Goal: Transaction & Acquisition: Book appointment/travel/reservation

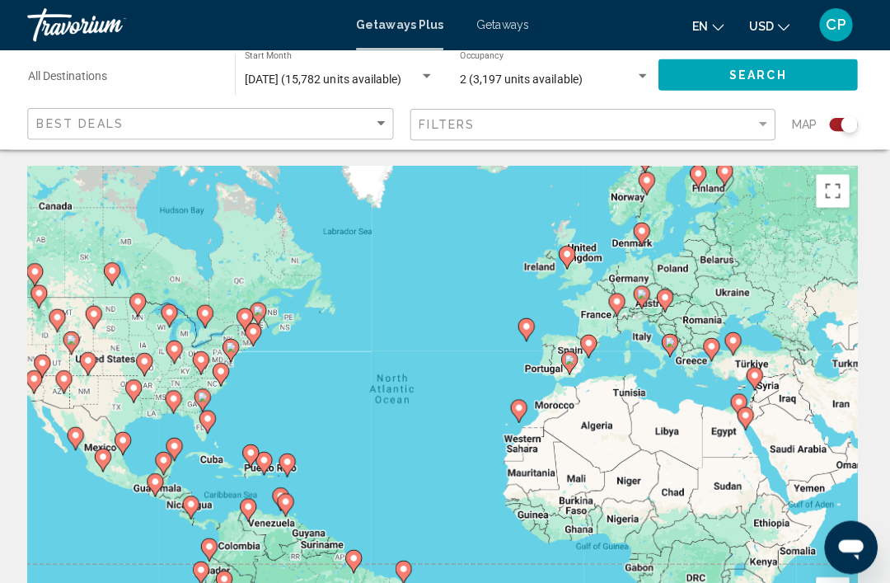
click at [99, 77] on input "Destination All Destinations" at bounding box center [128, 79] width 189 height 13
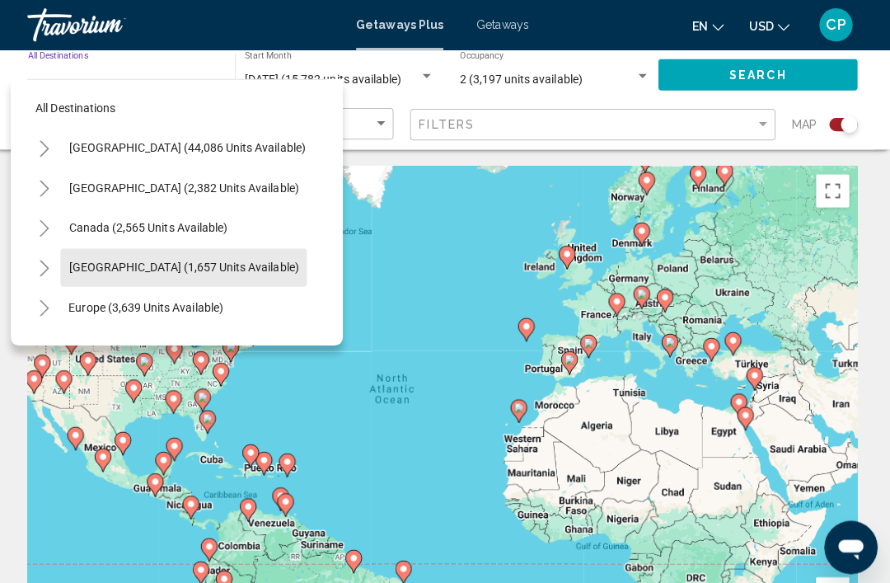
click at [234, 263] on span "[GEOGRAPHIC_DATA] (1,657 units available)" at bounding box center [188, 265] width 228 height 13
type input "**********"
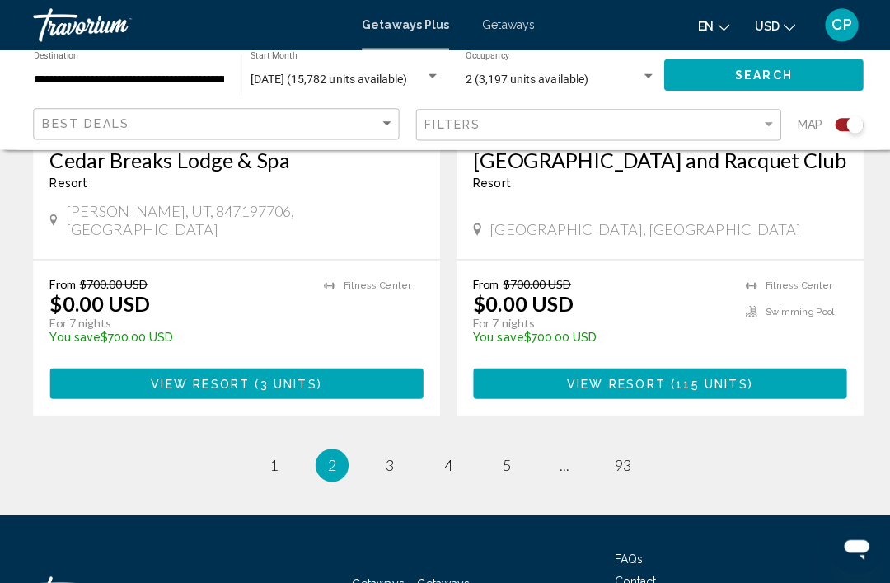
scroll to position [3770, 0]
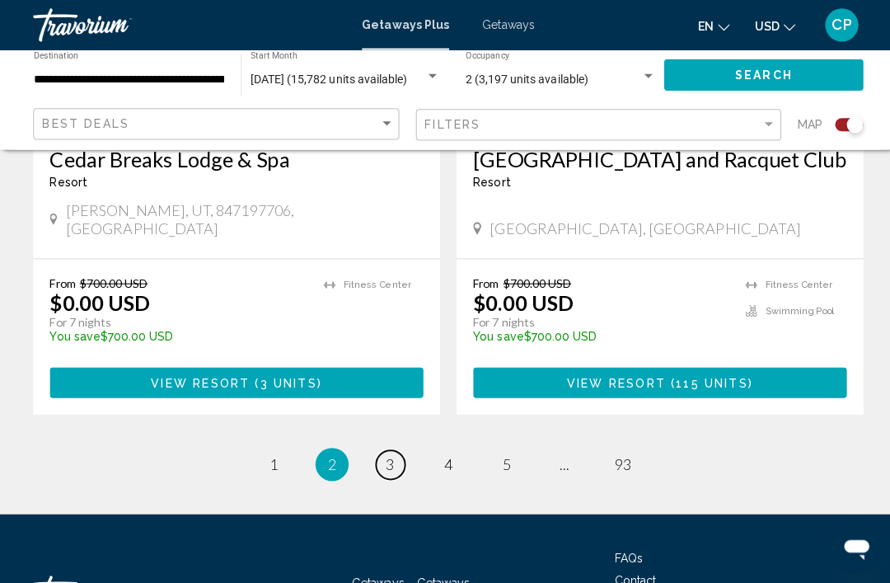
click at [382, 447] on link "page 3" at bounding box center [388, 461] width 29 height 29
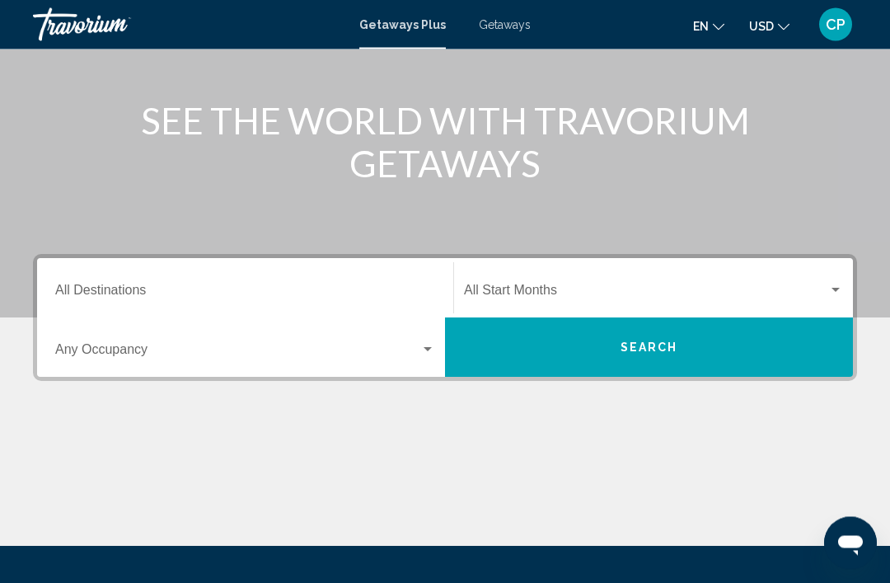
scroll to position [179, 0]
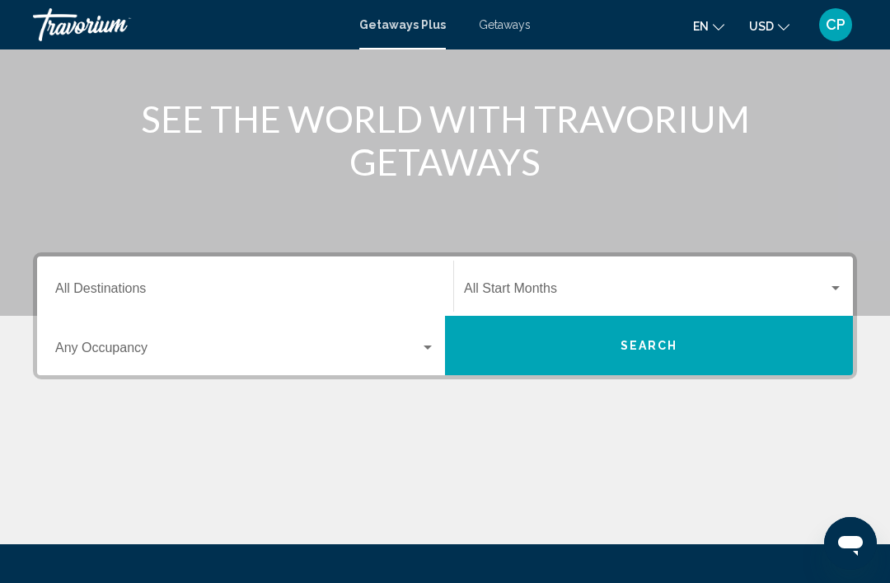
click at [142, 469] on div "Main content" at bounding box center [445, 483] width 825 height 124
click at [846, 282] on div "Start Month All Start Months" at bounding box center [653, 287] width 399 height 52
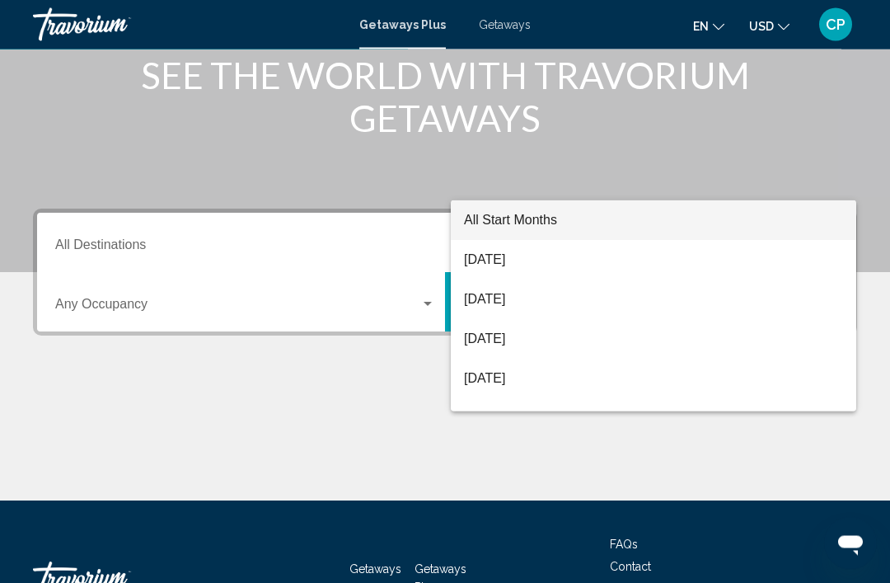
scroll to position [289, 0]
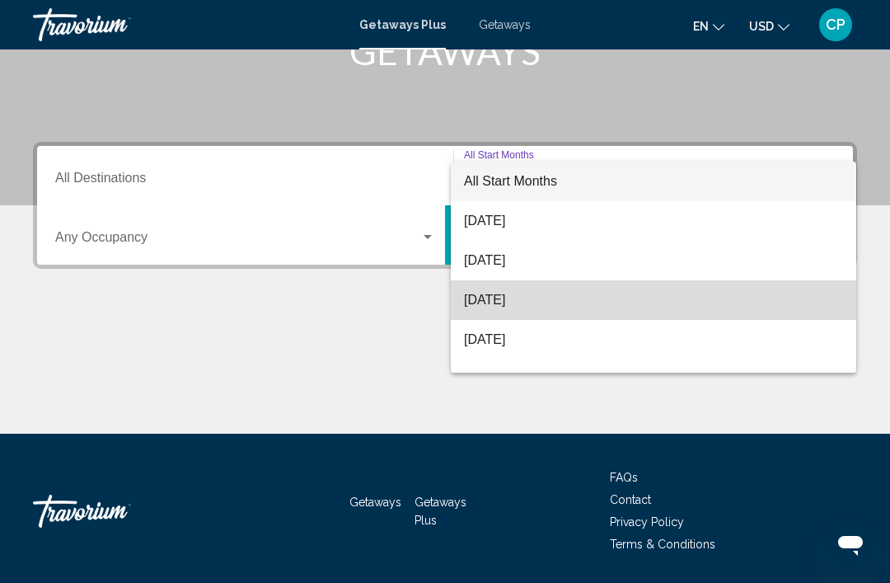
click at [506, 302] on span "[DATE]" at bounding box center [653, 300] width 379 height 40
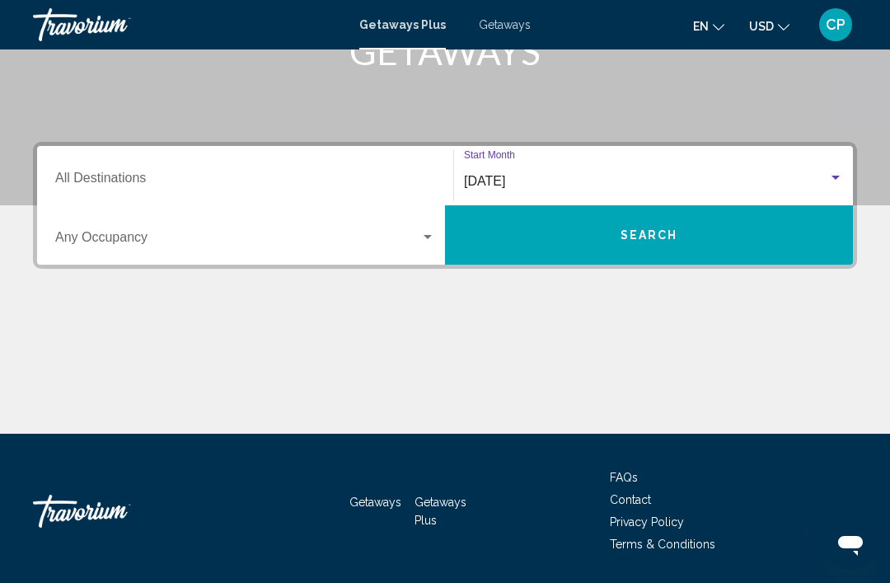
click at [115, 167] on div "Destination All Destinations" at bounding box center [245, 176] width 380 height 52
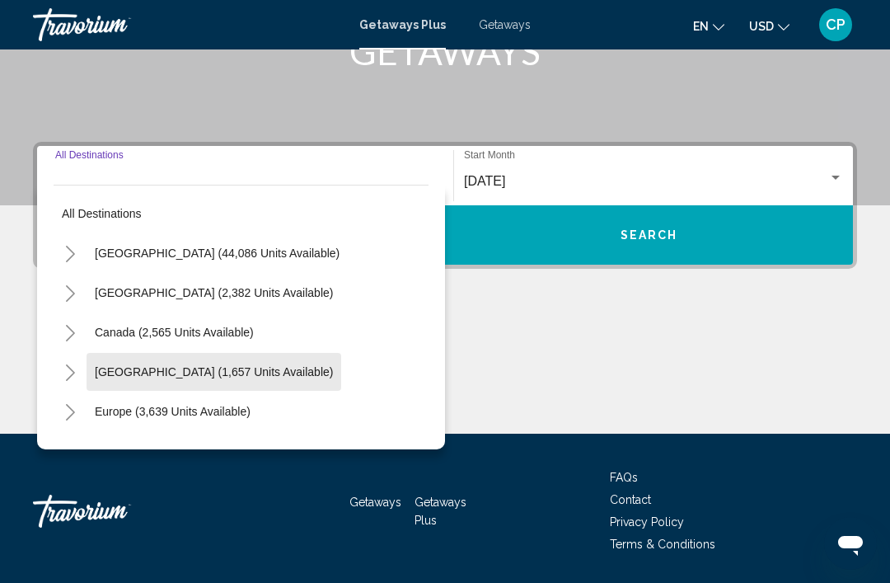
click at [134, 365] on span "[GEOGRAPHIC_DATA] (1,657 units available)" at bounding box center [214, 371] width 238 height 13
type input "**********"
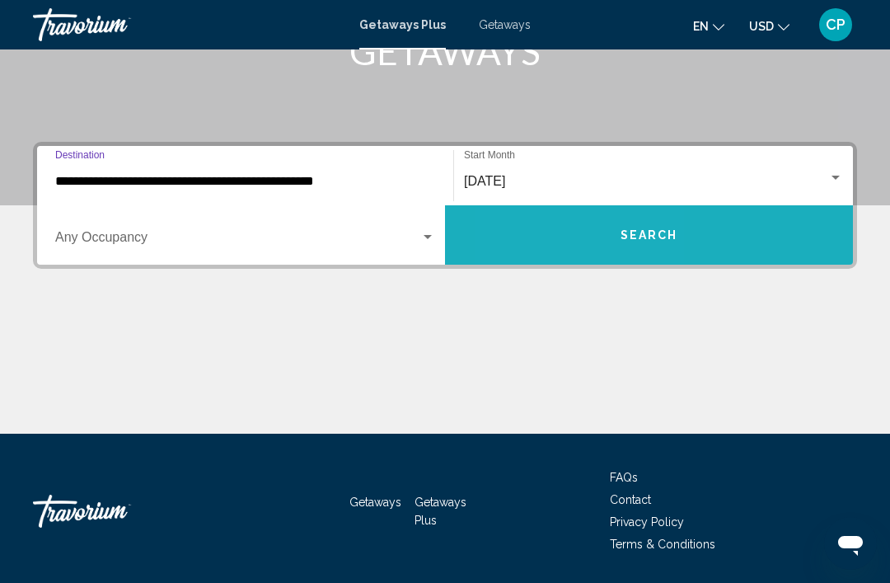
click at [561, 251] on button "Search" at bounding box center [649, 234] width 408 height 59
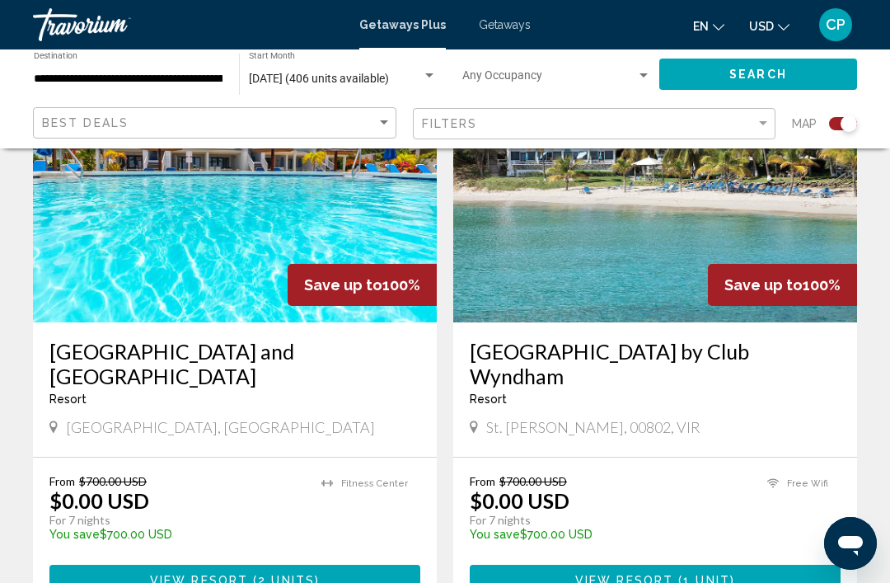
scroll to position [1266, 0]
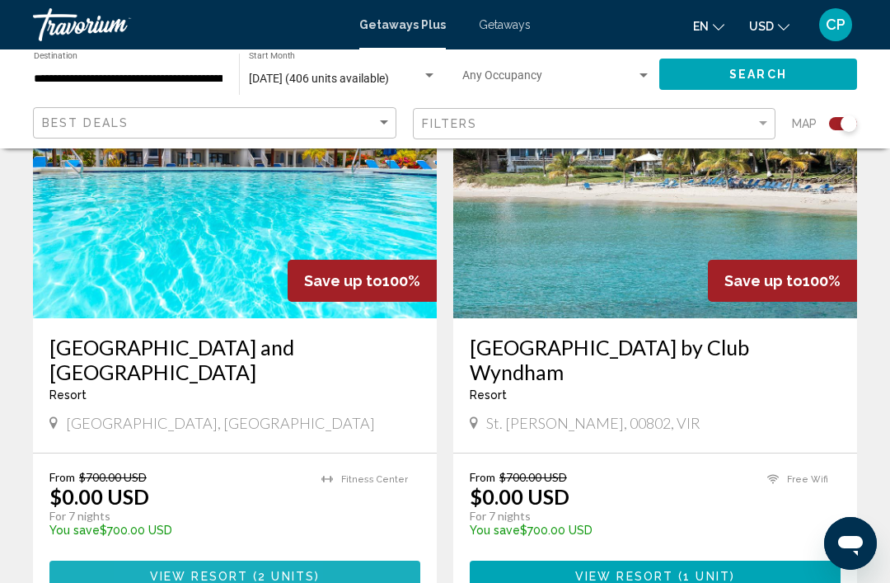
click at [163, 561] on button "View Resort ( 2 units )" at bounding box center [234, 576] width 371 height 31
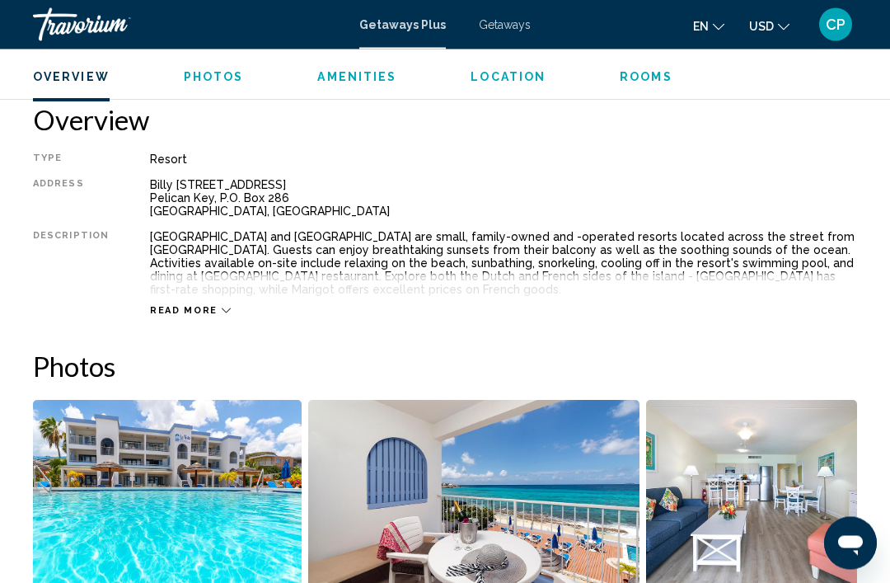
scroll to position [813, 0]
click at [188, 300] on div "Read more" at bounding box center [503, 293] width 707 height 45
click at [195, 284] on div "Read more" at bounding box center [503, 293] width 707 height 45
click at [182, 305] on span "Read more" at bounding box center [184, 310] width 68 height 11
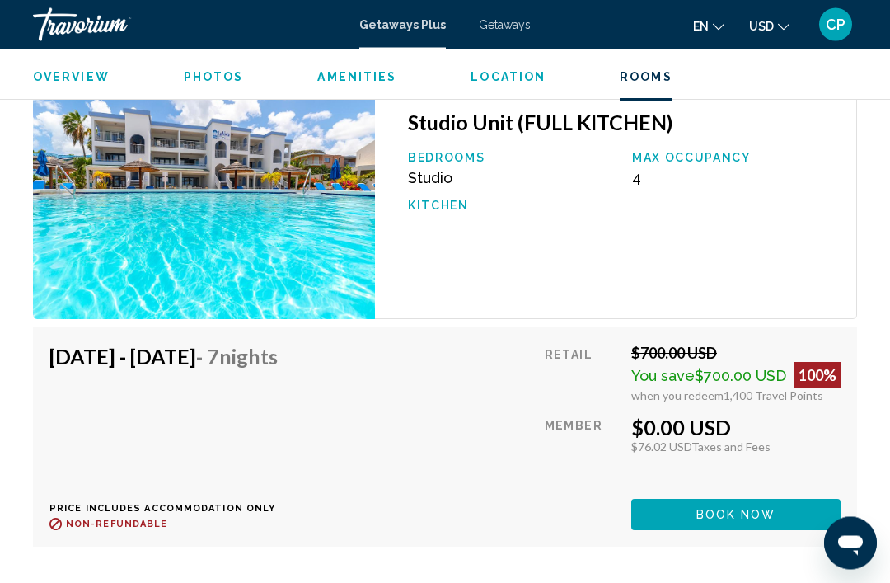
scroll to position [3119, 0]
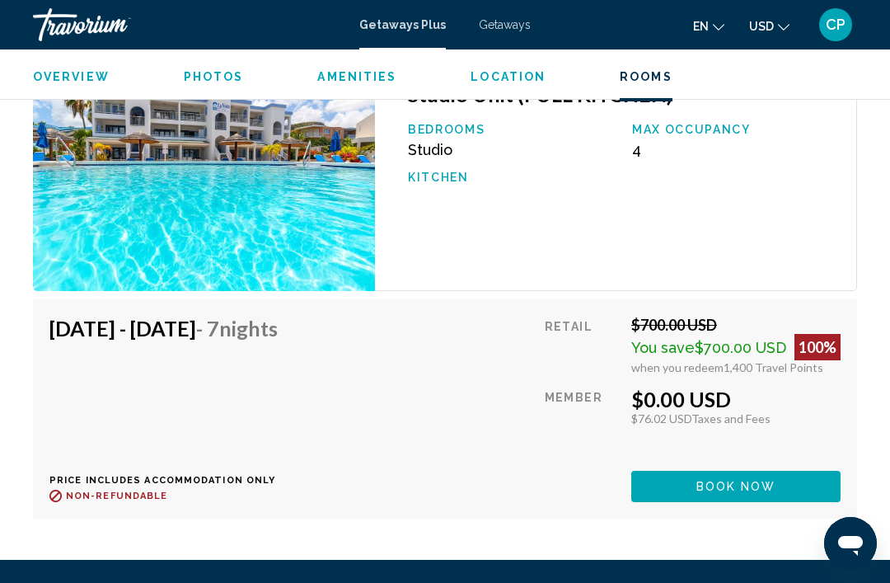
click at [735, 467] on div "Retail $700.00 USD You save $700.00 USD 100% when you redeem 1,400 Travel Point…" at bounding box center [693, 409] width 296 height 186
click at [731, 463] on div "Retail $700.00 USD You save $700.00 USD 100% when you redeem 1,400 Travel Point…" at bounding box center [693, 409] width 296 height 186
click at [731, 491] on span "Book now" at bounding box center [737, 487] width 80 height 13
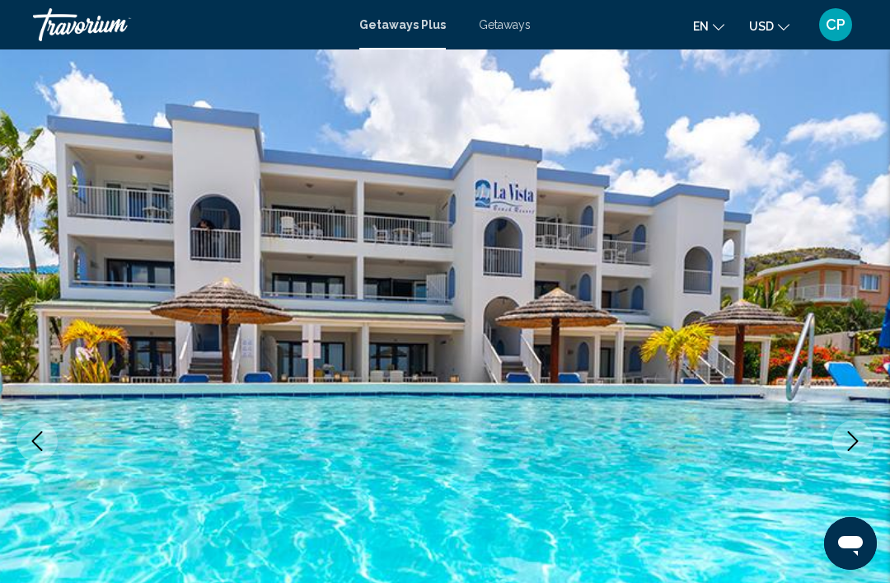
click at [848, 437] on icon "Next image" at bounding box center [853, 441] width 20 height 20
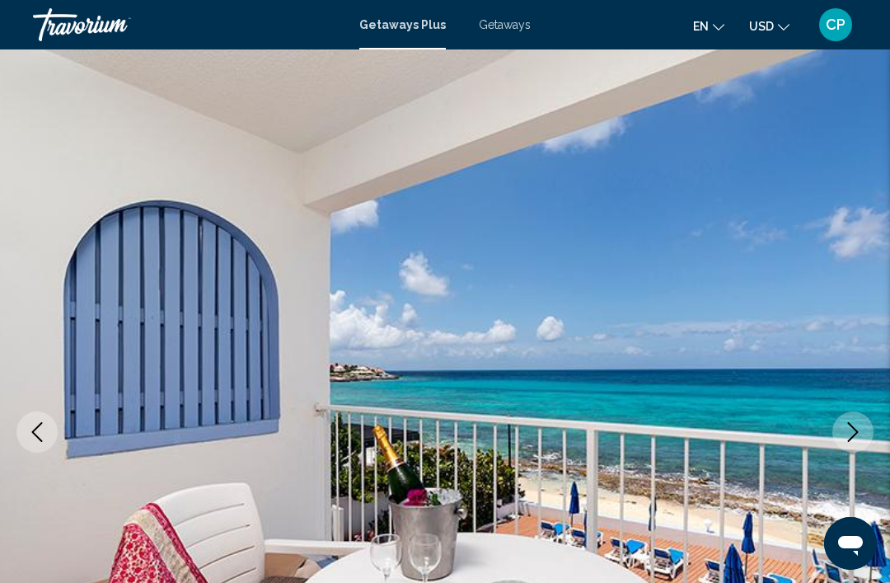
scroll to position [12, 0]
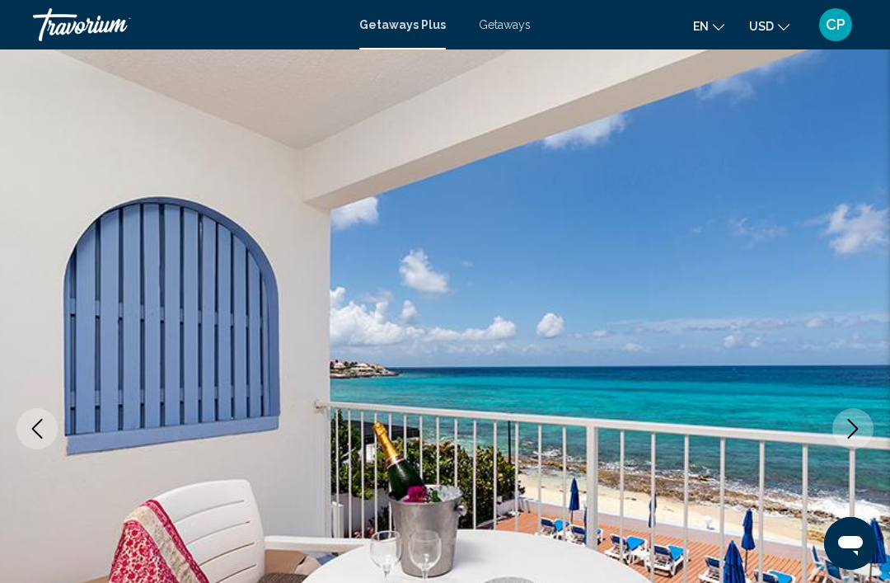
click at [857, 425] on icon "Next image" at bounding box center [853, 429] width 20 height 20
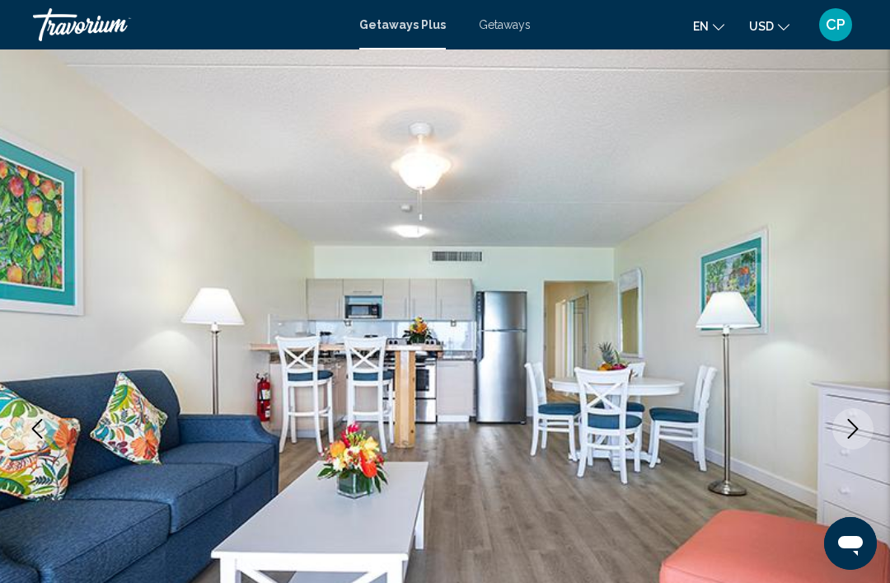
click at [856, 425] on icon "Next image" at bounding box center [853, 429] width 20 height 20
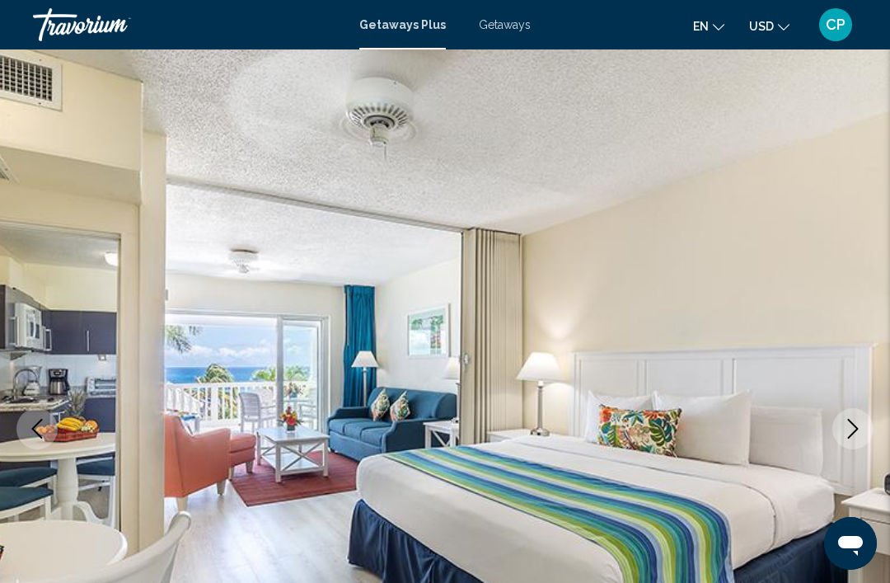
click at [852, 425] on icon "Next image" at bounding box center [853, 429] width 20 height 20
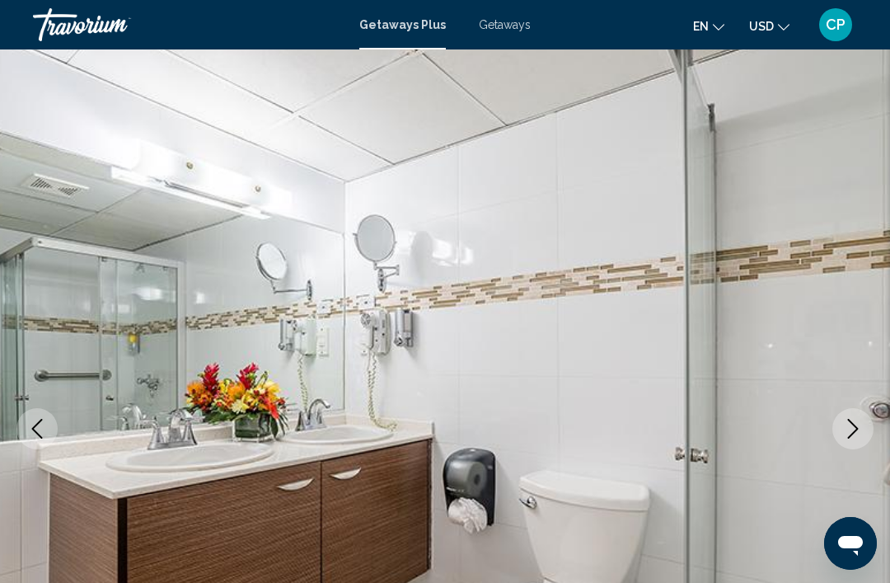
click at [853, 430] on icon "Next image" at bounding box center [853, 429] width 20 height 20
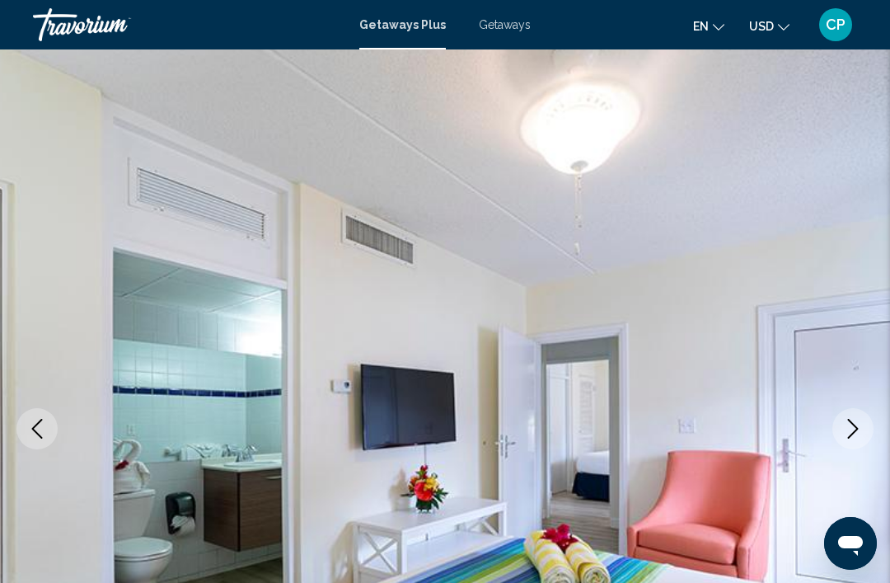
click at [853, 424] on icon "Next image" at bounding box center [853, 429] width 11 height 20
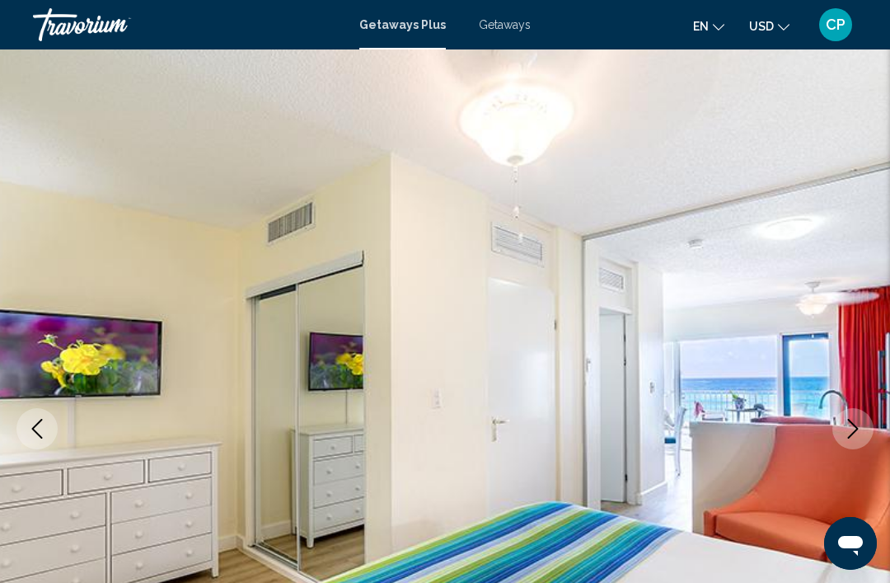
click at [854, 422] on icon "Next image" at bounding box center [853, 429] width 20 height 20
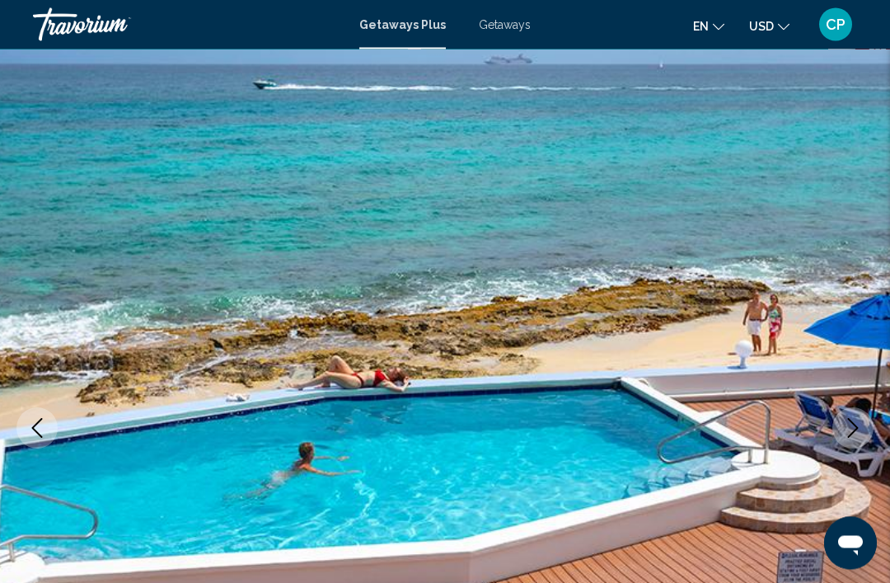
scroll to position [0, 0]
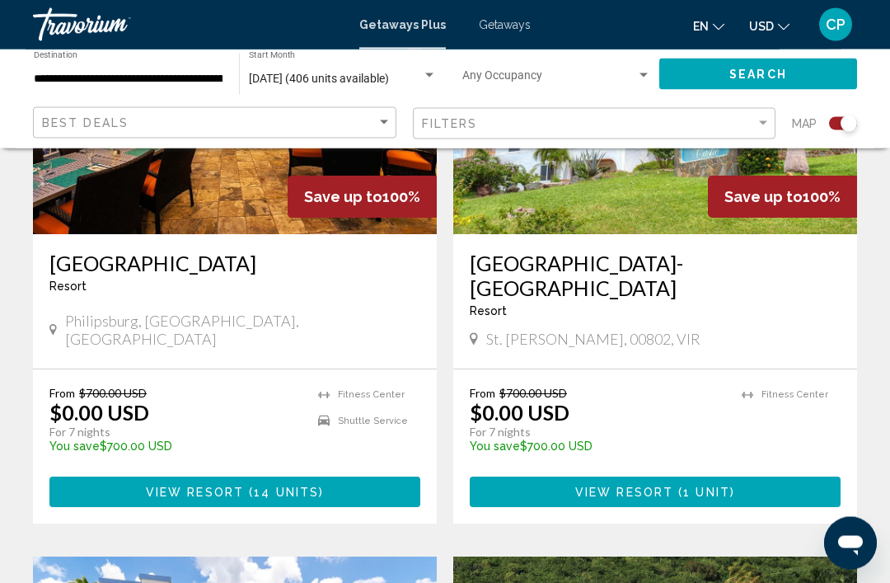
scroll to position [765, 0]
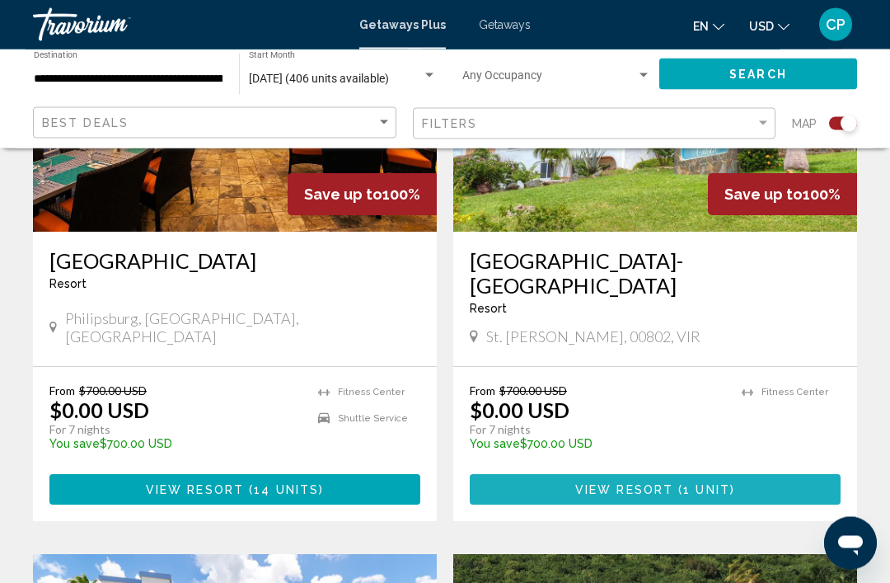
click at [753, 475] on button "View Resort ( 1 unit )" at bounding box center [655, 490] width 371 height 31
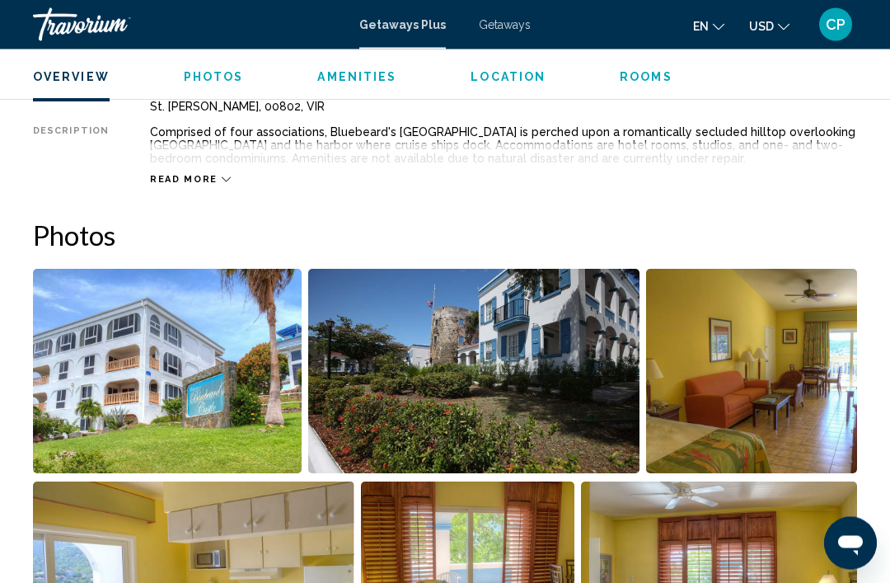
scroll to position [905, 0]
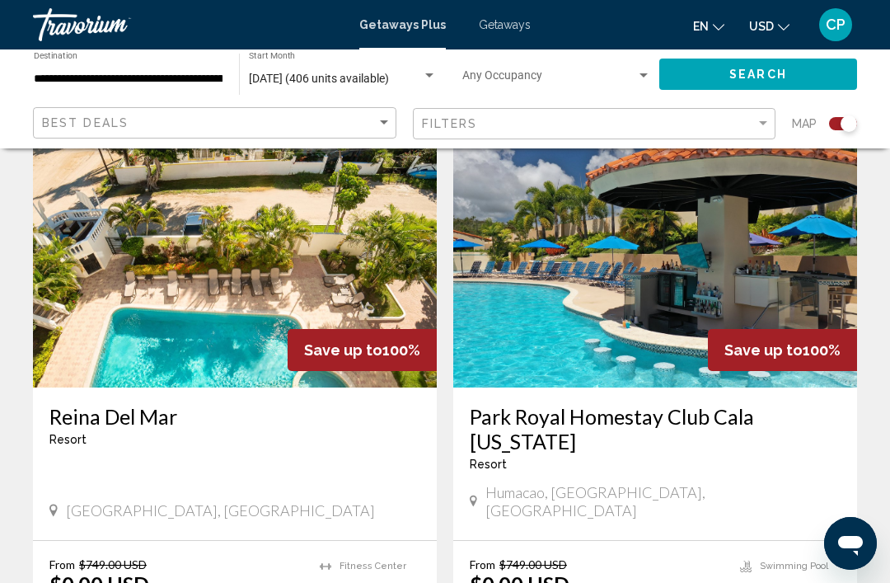
scroll to position [1783, 0]
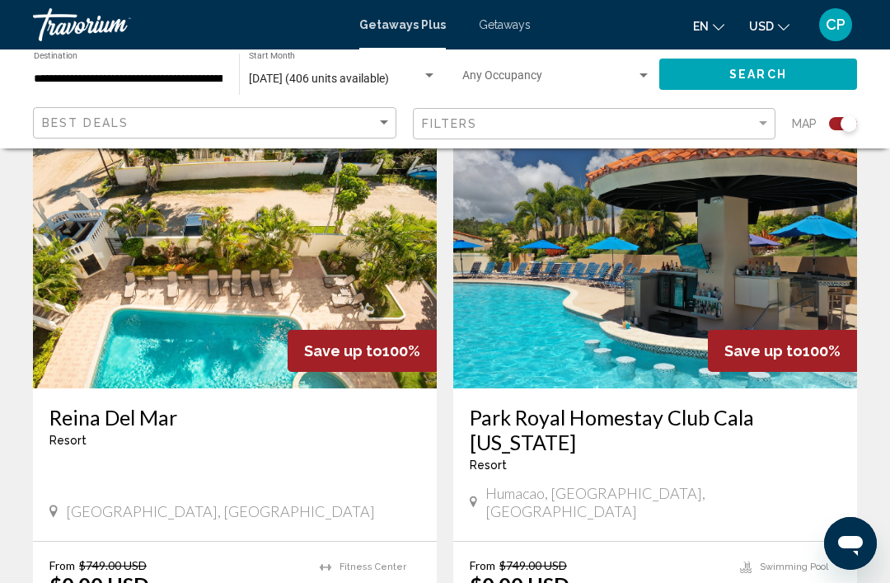
click at [721, 288] on img "Main content" at bounding box center [655, 257] width 404 height 264
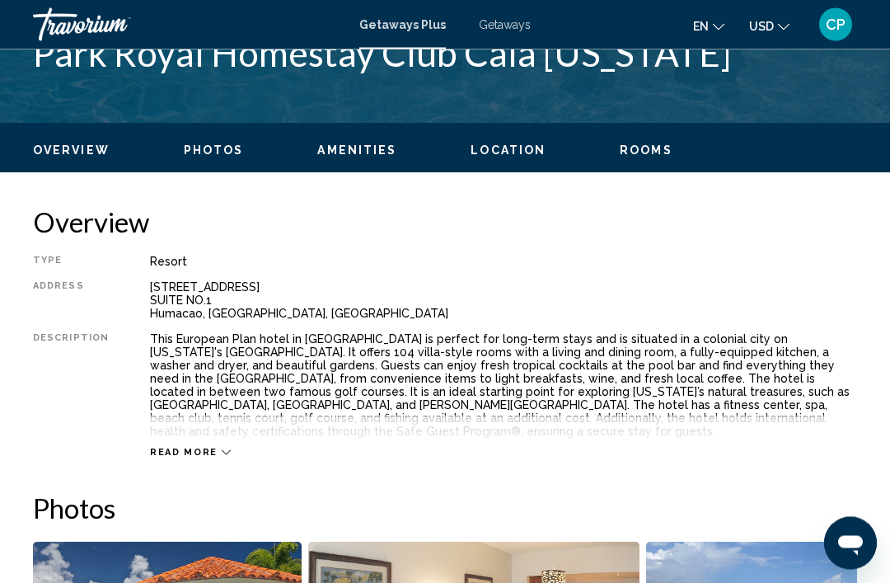
scroll to position [712, 0]
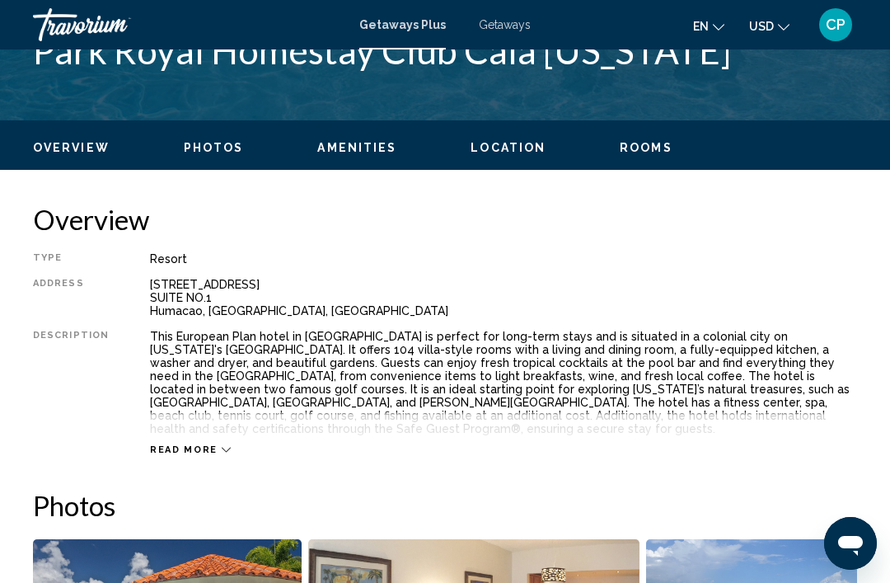
click at [222, 453] on icon "Main content" at bounding box center [226, 450] width 9 height 5
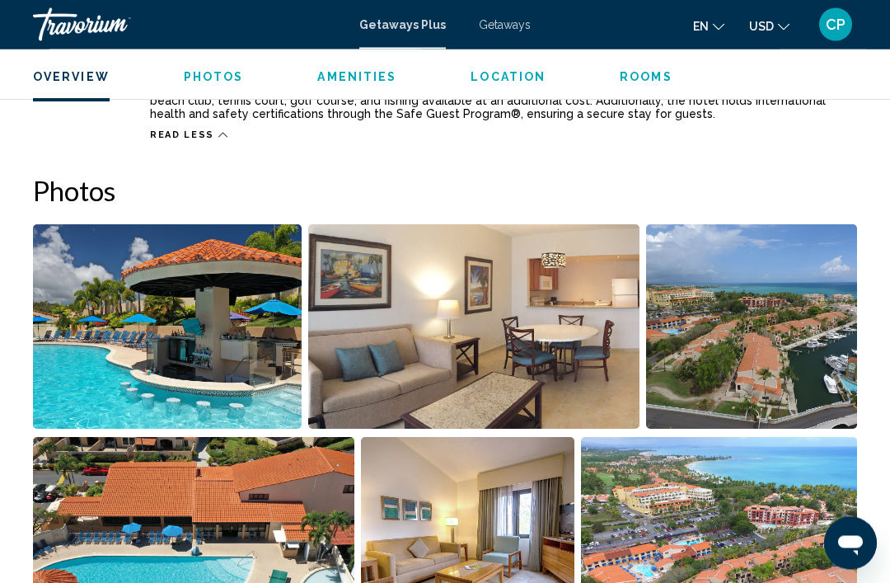
scroll to position [1029, 0]
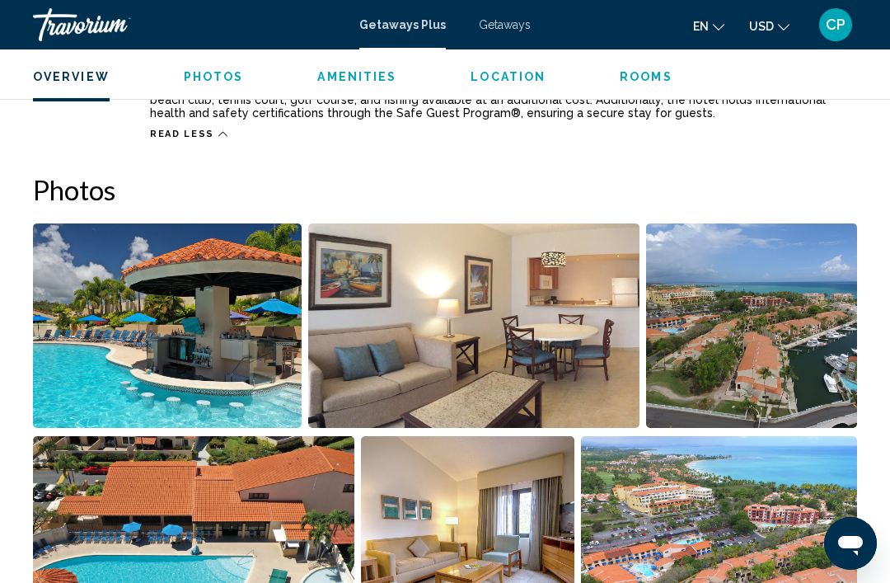
click at [127, 340] on img "Open full-screen image slider" at bounding box center [167, 325] width 269 height 204
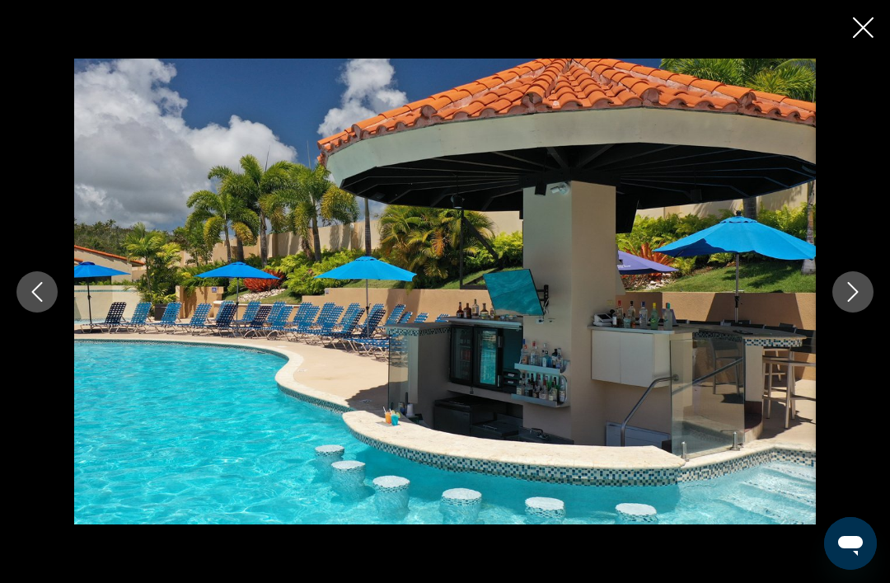
scroll to position [1783, 0]
click at [847, 302] on icon "Next image" at bounding box center [853, 292] width 20 height 20
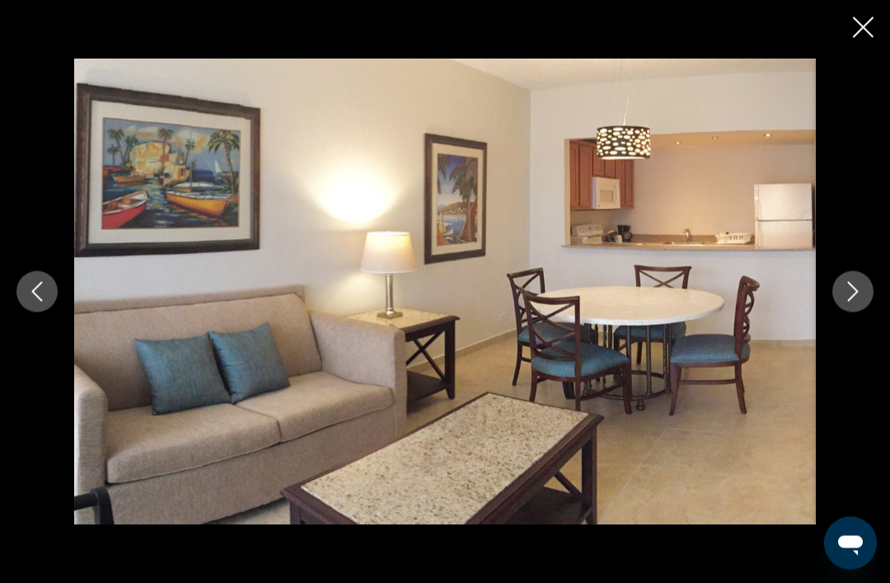
scroll to position [1783, 0]
click at [851, 302] on icon "Next image" at bounding box center [853, 292] width 20 height 20
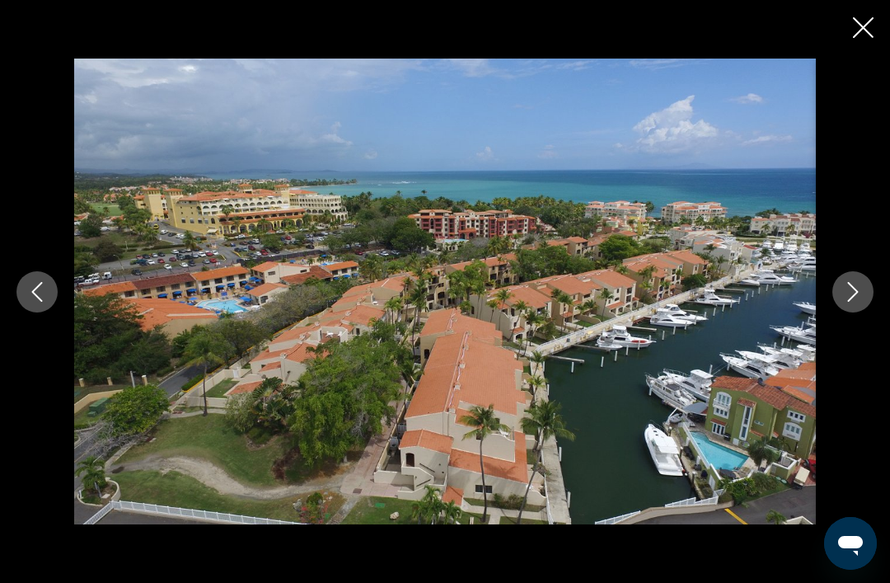
click at [853, 302] on icon "Next image" at bounding box center [853, 292] width 20 height 20
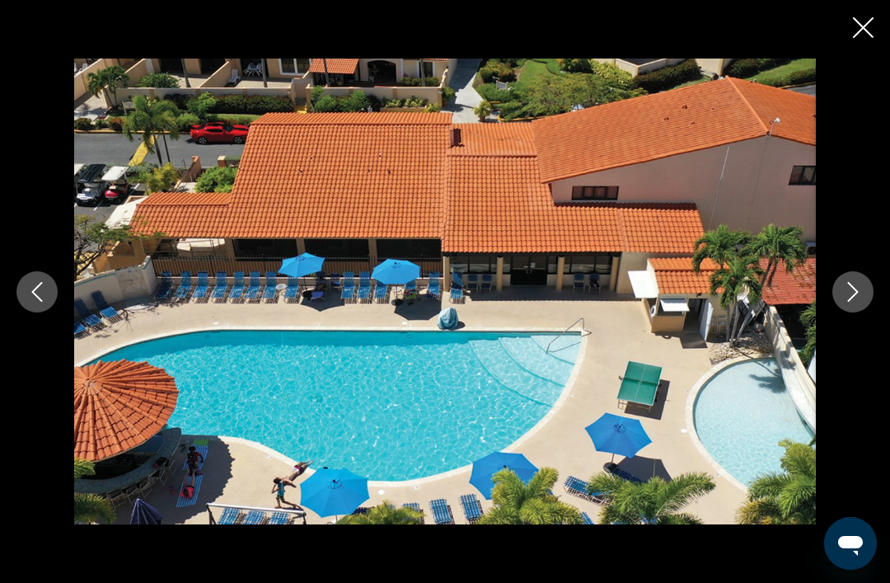
click at [851, 302] on icon "Next image" at bounding box center [853, 292] width 20 height 20
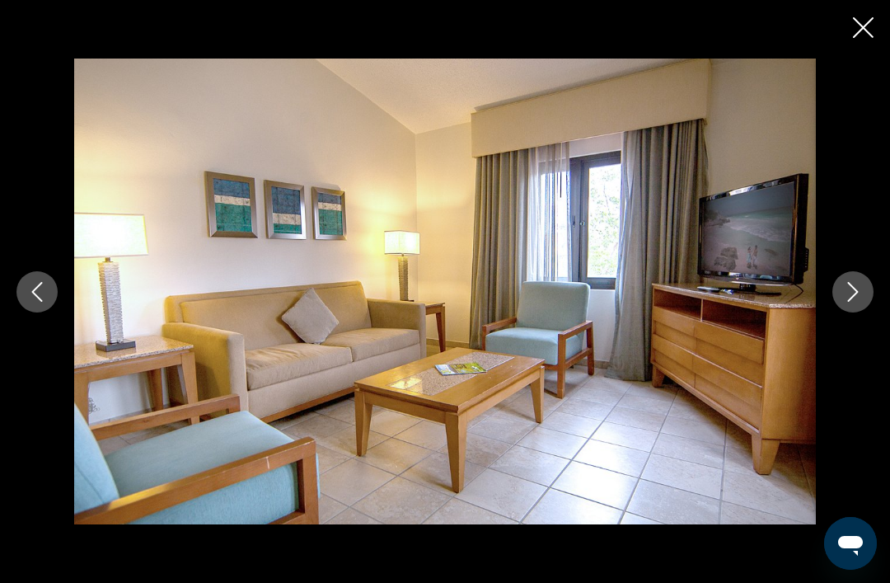
click at [856, 302] on icon "Next image" at bounding box center [853, 292] width 11 height 20
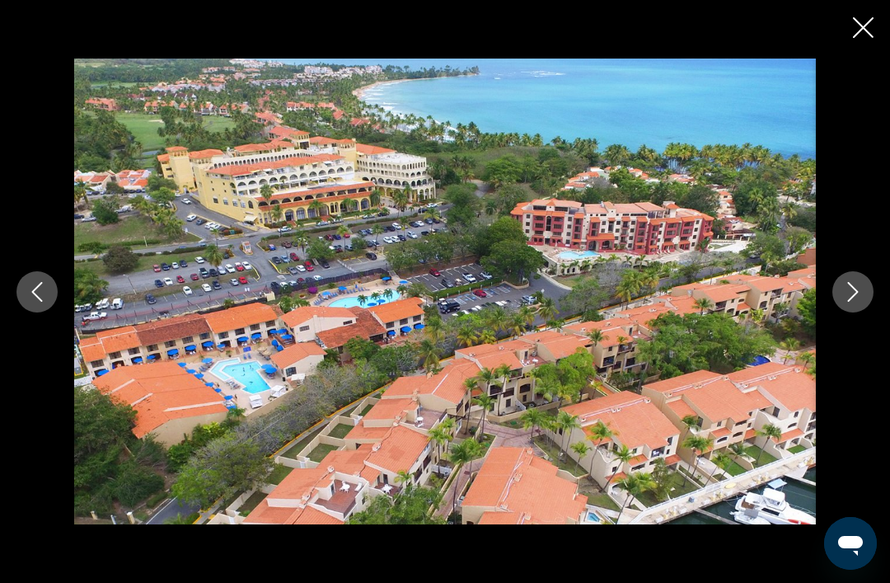
click at [847, 302] on icon "Next image" at bounding box center [853, 292] width 20 height 20
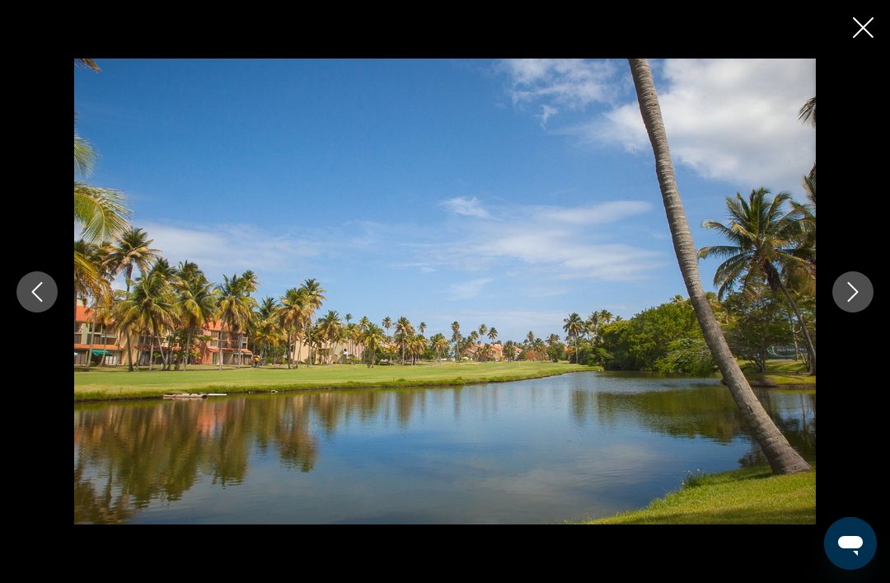
click at [846, 302] on icon "Next image" at bounding box center [853, 292] width 20 height 20
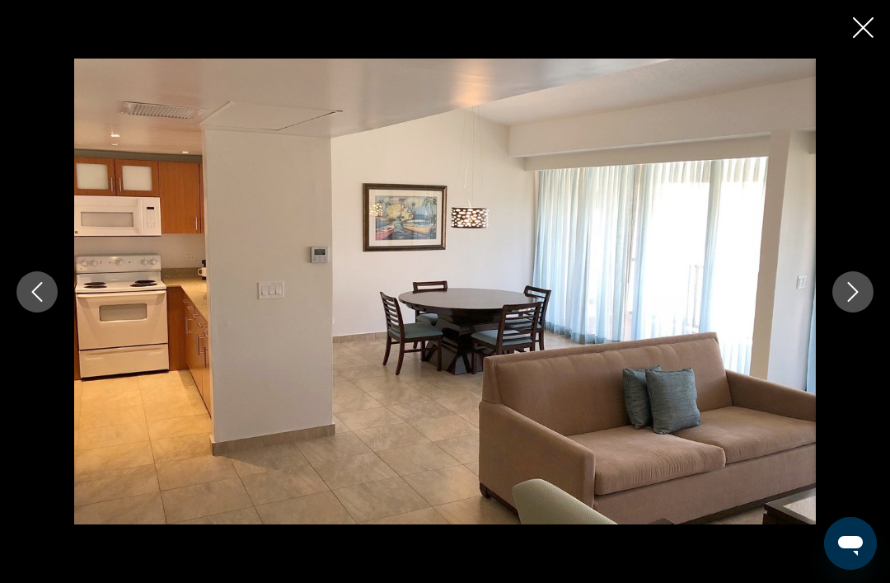
click at [853, 302] on icon "Next image" at bounding box center [853, 292] width 20 height 20
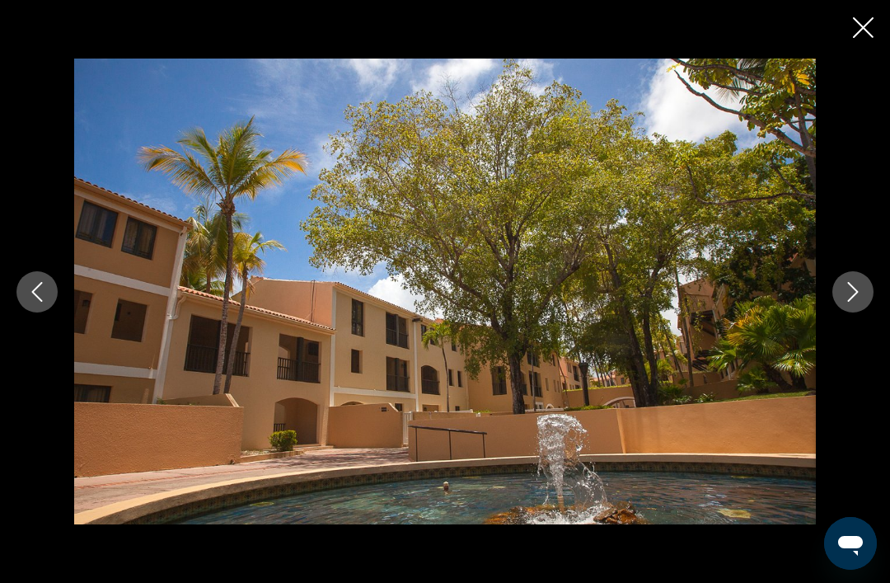
click at [860, 302] on icon "Next image" at bounding box center [853, 292] width 20 height 20
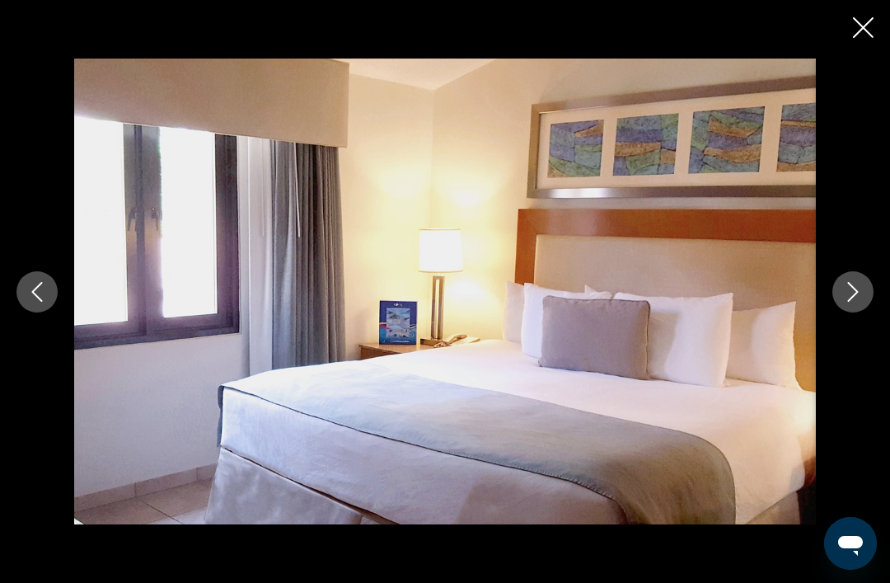
click at [853, 302] on icon "Next image" at bounding box center [853, 292] width 20 height 20
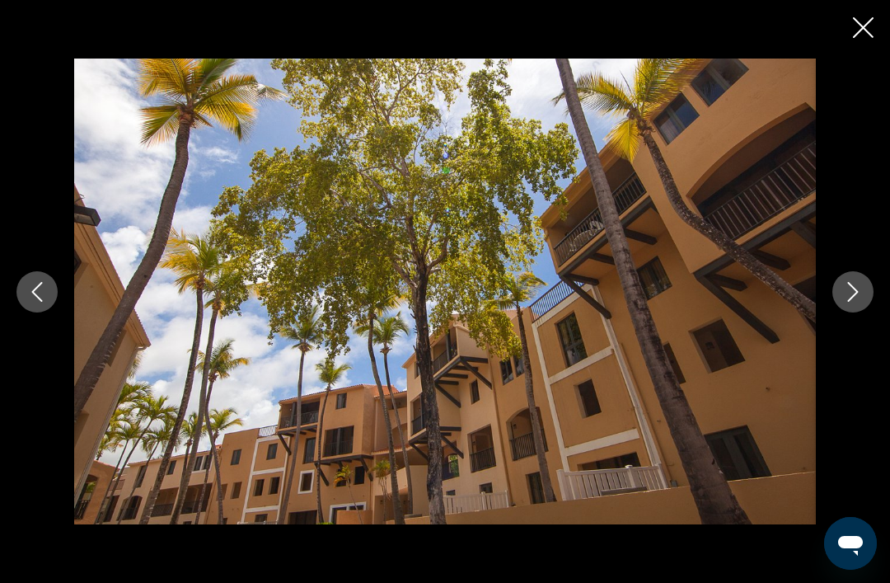
click at [862, 302] on icon "Next image" at bounding box center [853, 292] width 20 height 20
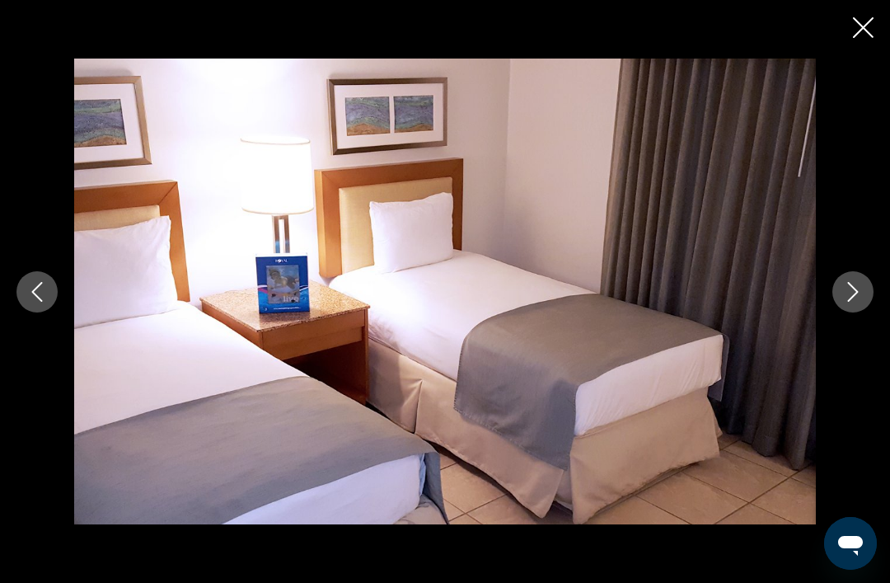
click at [857, 302] on icon "Next image" at bounding box center [853, 292] width 11 height 20
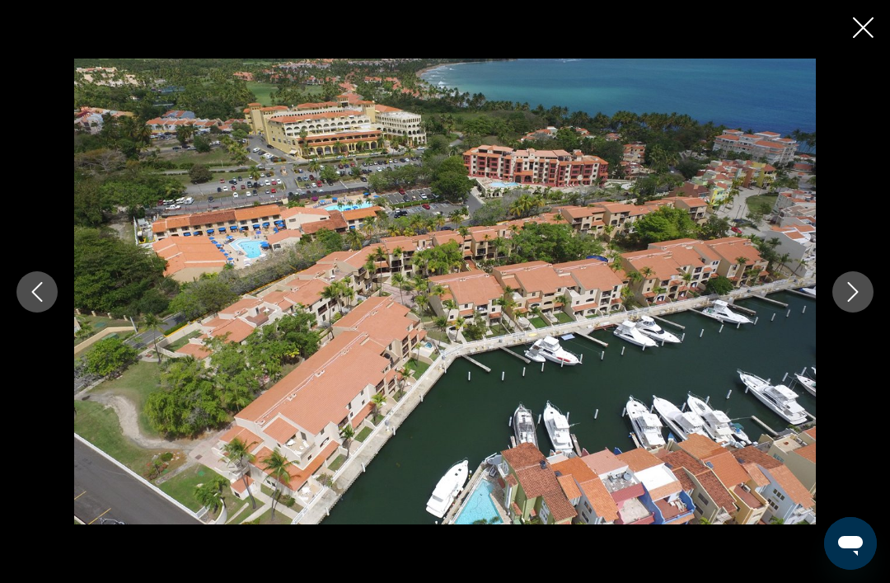
click at [855, 302] on icon "Next image" at bounding box center [853, 292] width 20 height 20
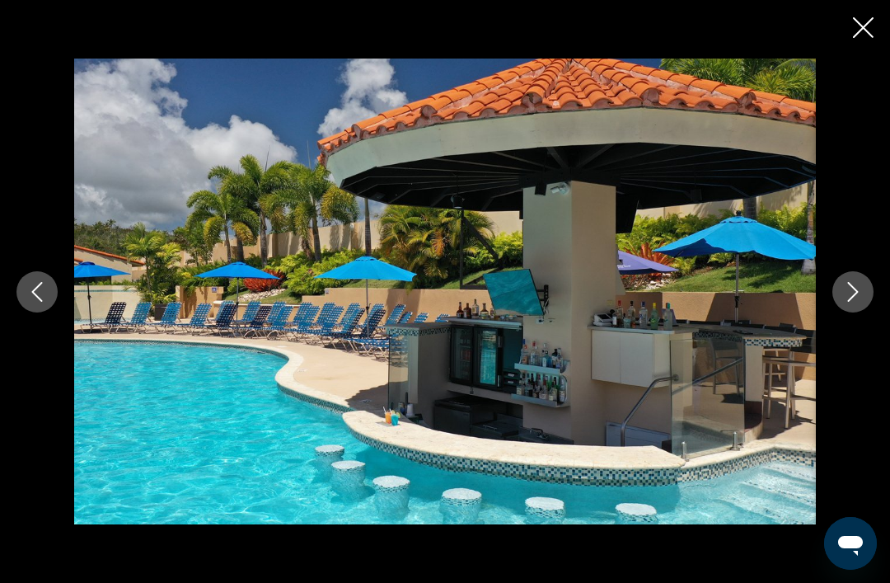
click at [853, 302] on icon "Next image" at bounding box center [853, 292] width 20 height 20
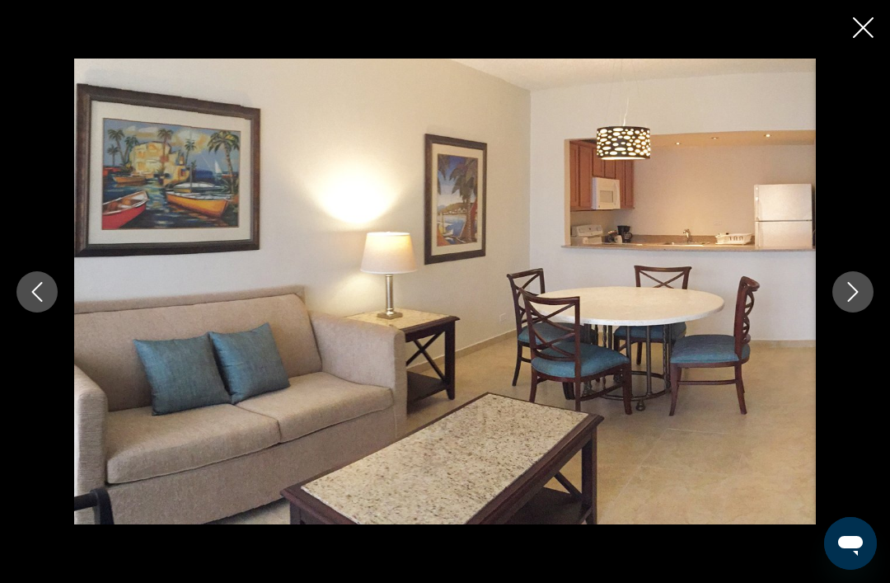
click at [867, 19] on icon "Close slideshow" at bounding box center [863, 27] width 21 height 21
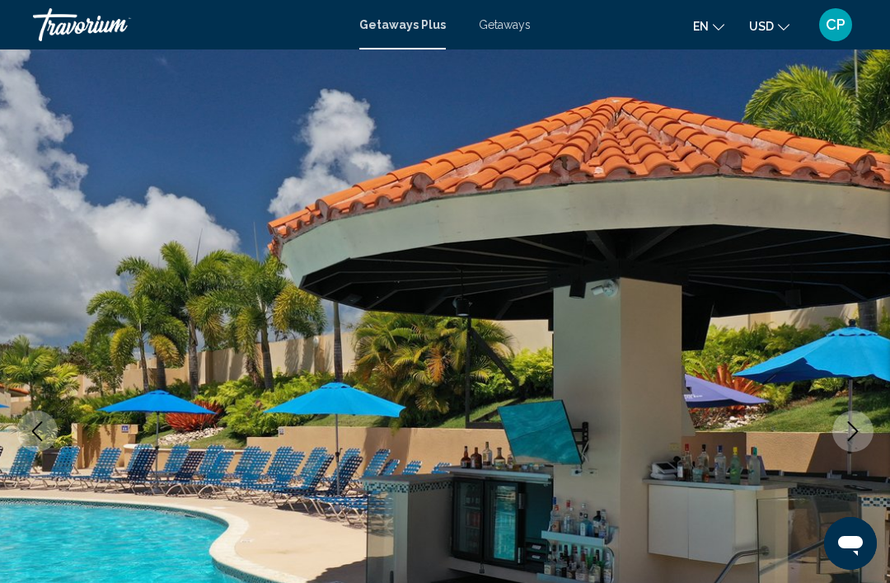
scroll to position [0, 0]
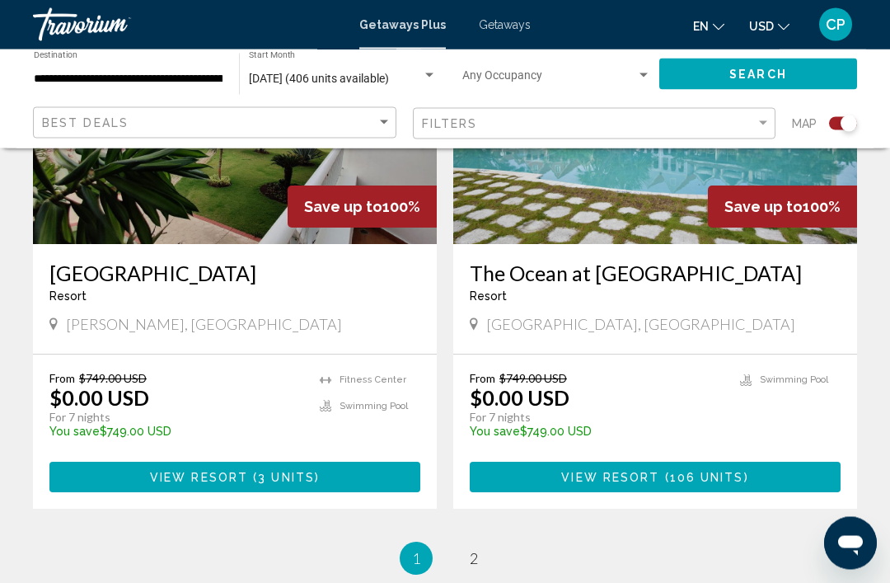
scroll to position [3681, 0]
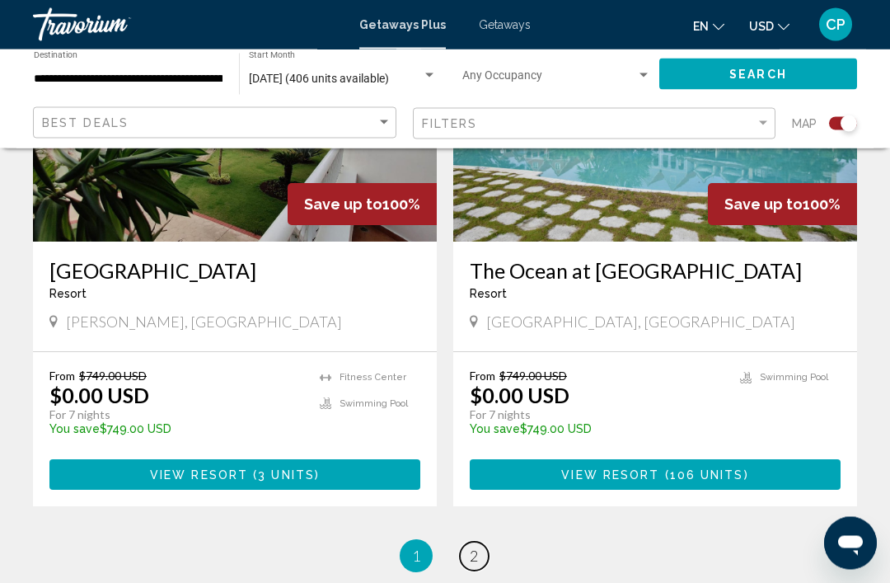
click at [470, 543] on link "page 2" at bounding box center [474, 557] width 29 height 29
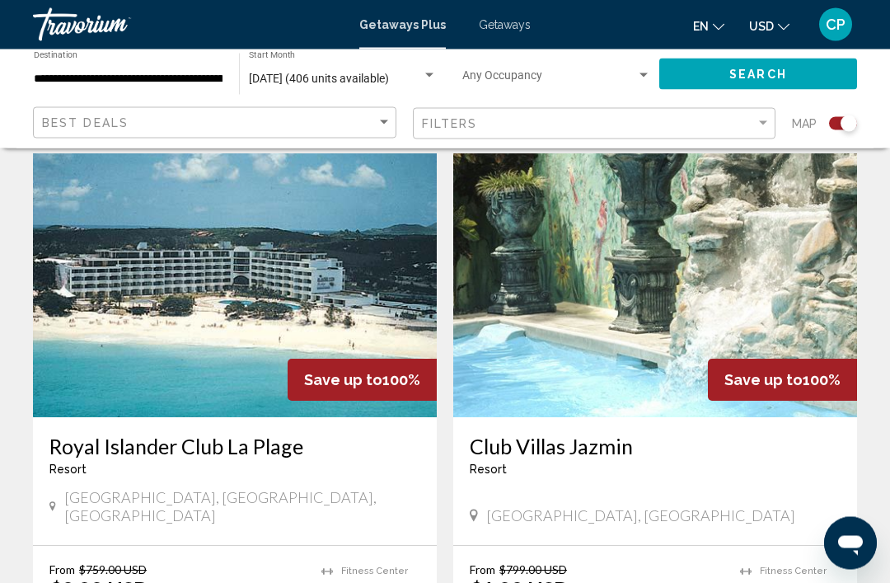
scroll to position [581, 0]
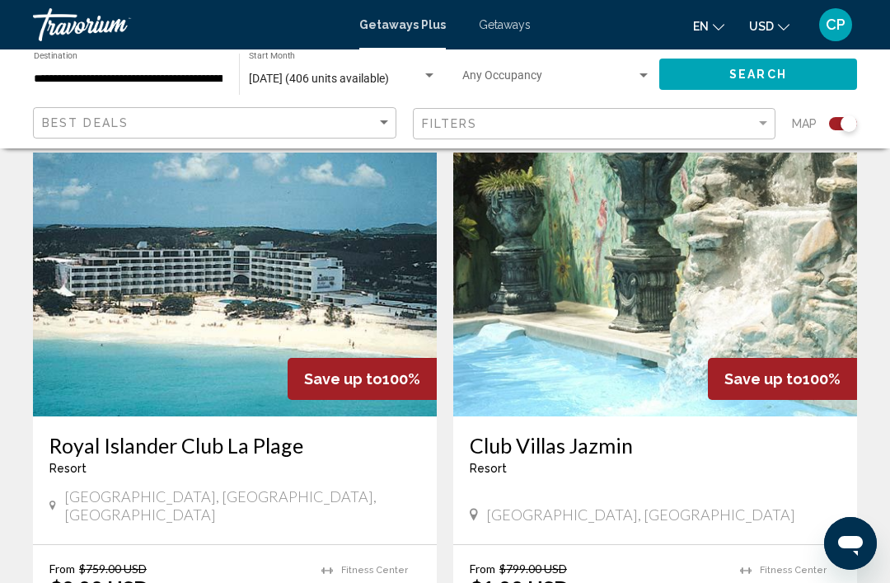
click at [110, 308] on img "Main content" at bounding box center [235, 285] width 404 height 264
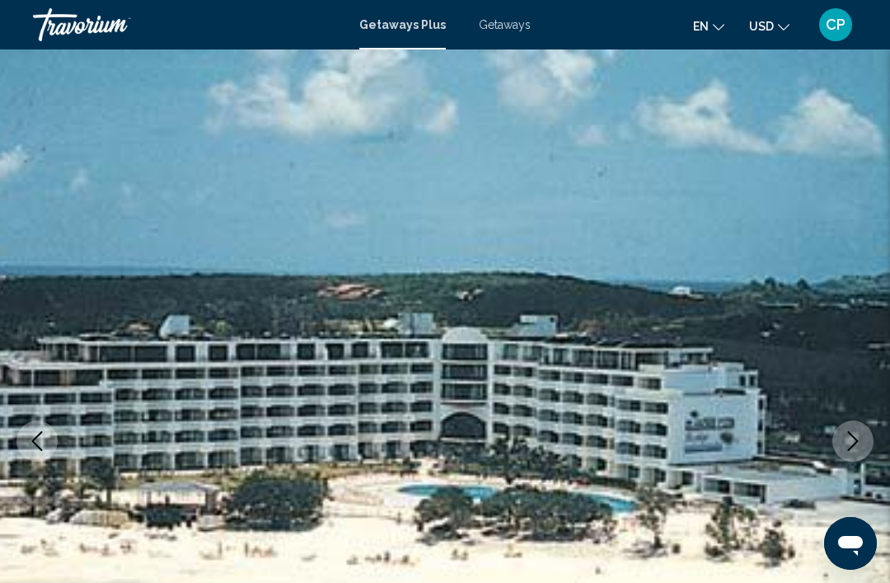
click at [847, 442] on icon "Next image" at bounding box center [853, 441] width 20 height 20
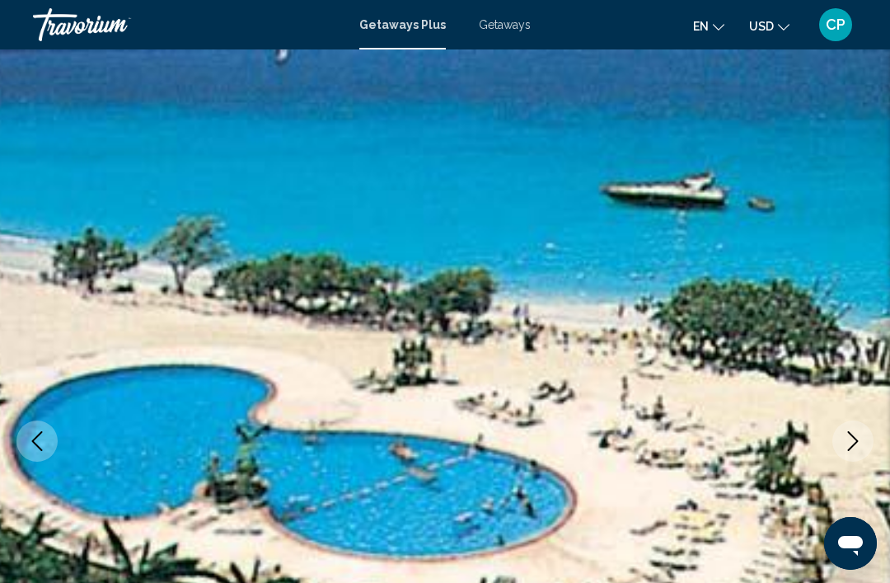
click at [840, 430] on button "Next image" at bounding box center [853, 441] width 41 height 41
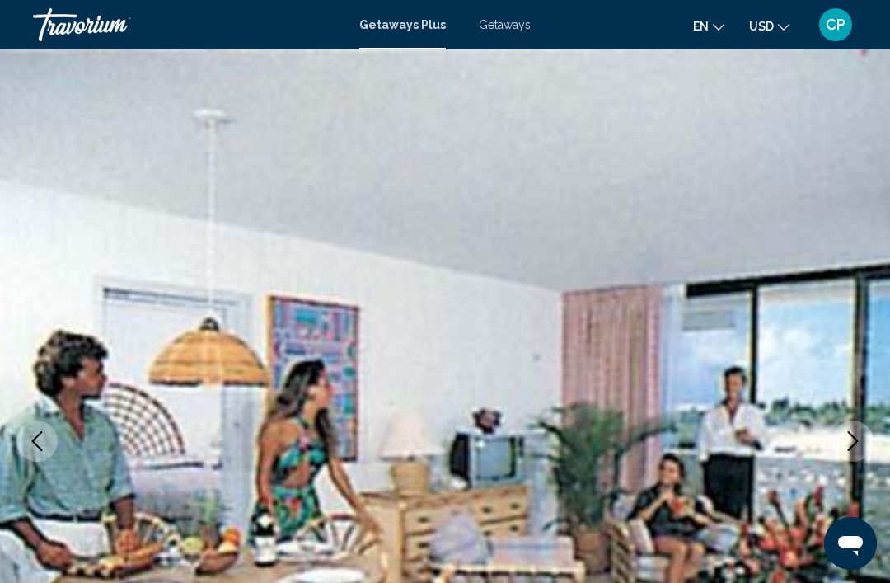
click at [854, 435] on icon "Next image" at bounding box center [853, 441] width 20 height 20
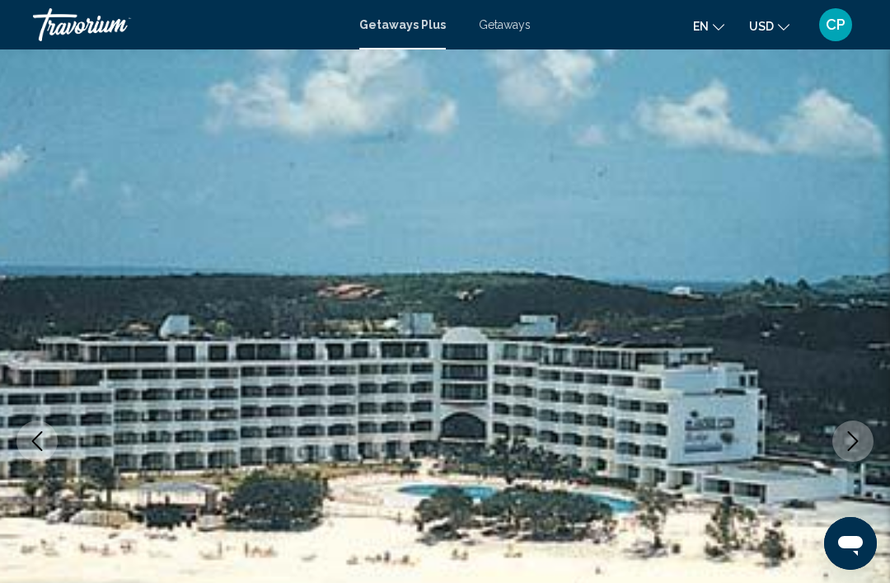
click at [854, 437] on icon "Next image" at bounding box center [853, 441] width 11 height 20
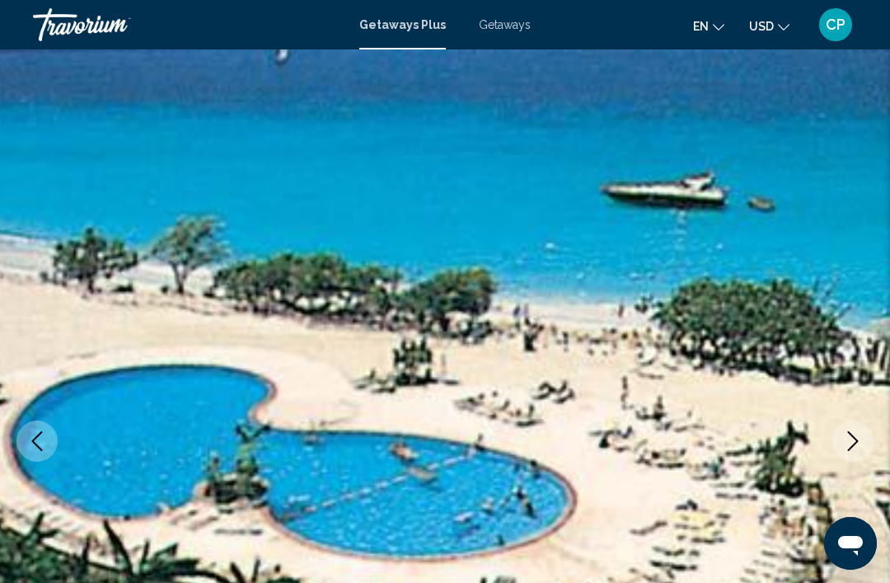
click at [850, 438] on icon "Next image" at bounding box center [853, 441] width 20 height 20
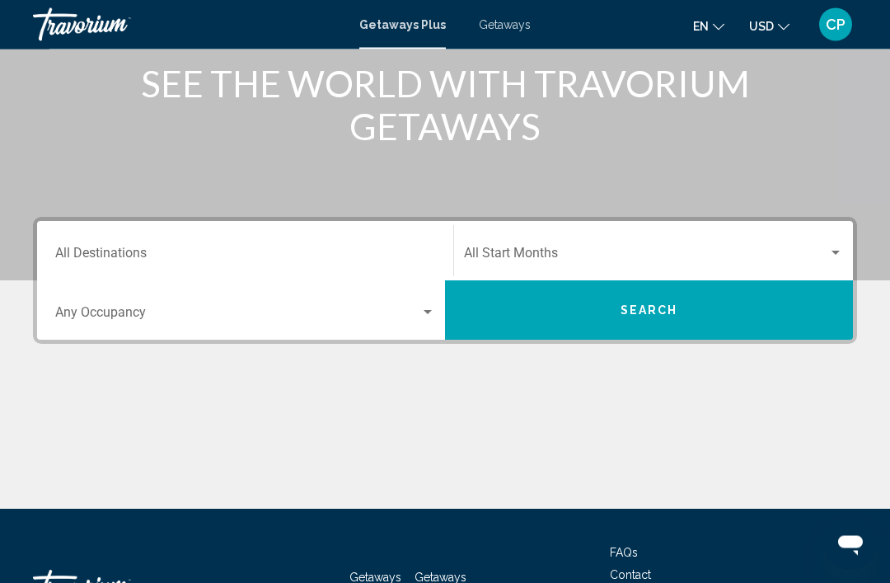
scroll to position [218, 0]
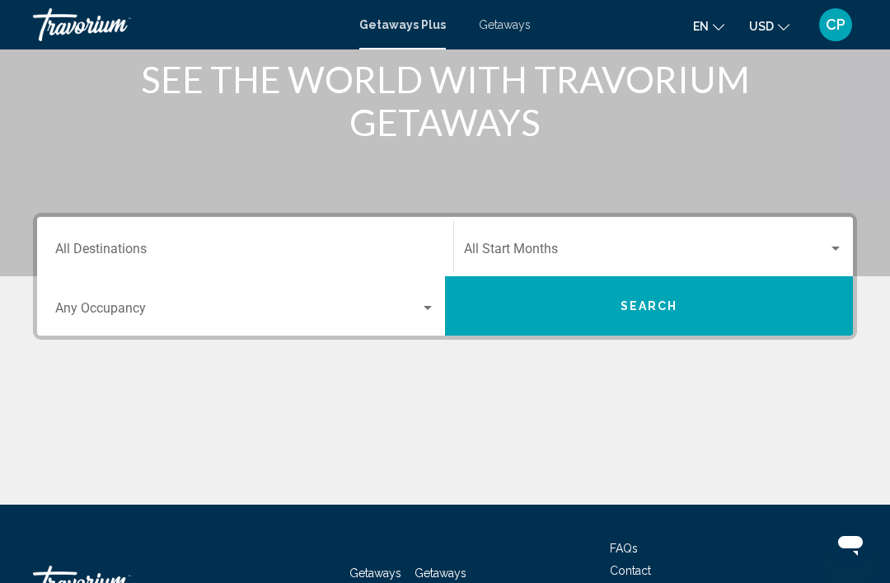
click at [115, 239] on div "Destination All Destinations" at bounding box center [245, 247] width 380 height 52
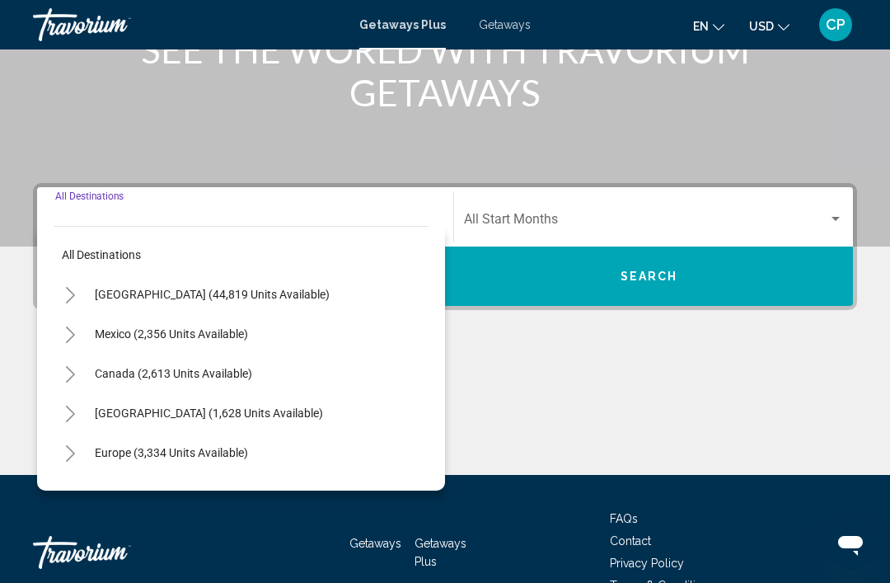
scroll to position [289, 0]
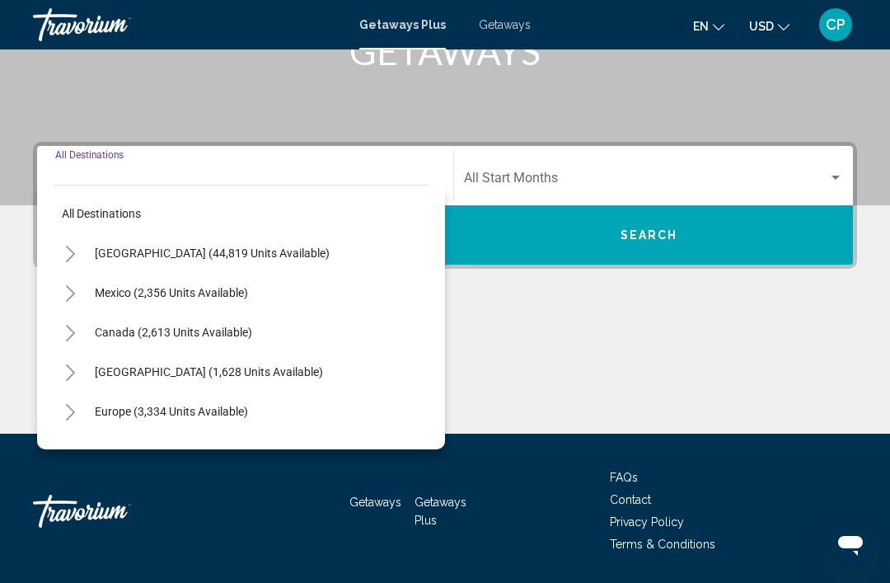
click at [113, 326] on span "Canada (2,613 units available)" at bounding box center [173, 332] width 157 height 13
type input "**********"
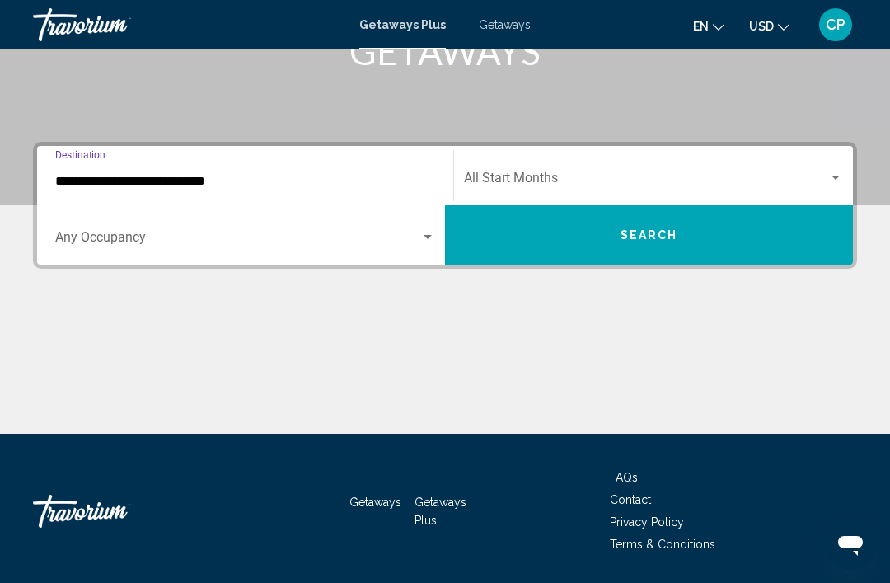
click at [97, 174] on input "**********" at bounding box center [245, 181] width 380 height 15
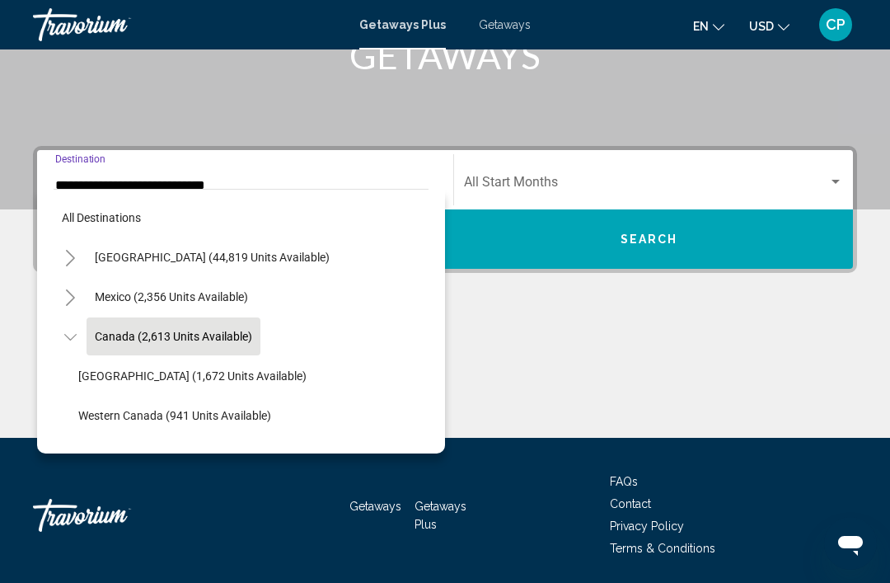
scroll to position [0, 0]
click at [773, 172] on div "Start Month All Start Months" at bounding box center [653, 180] width 379 height 52
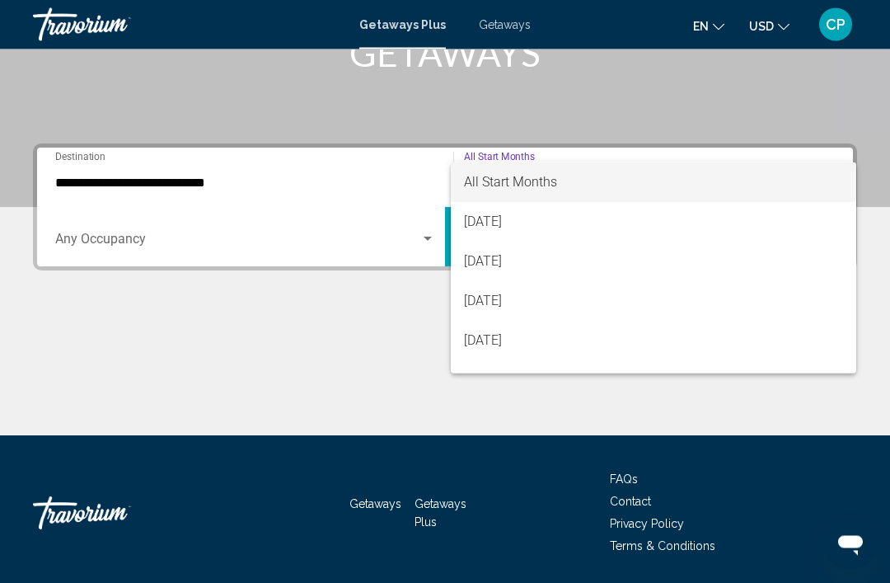
scroll to position [289, 0]
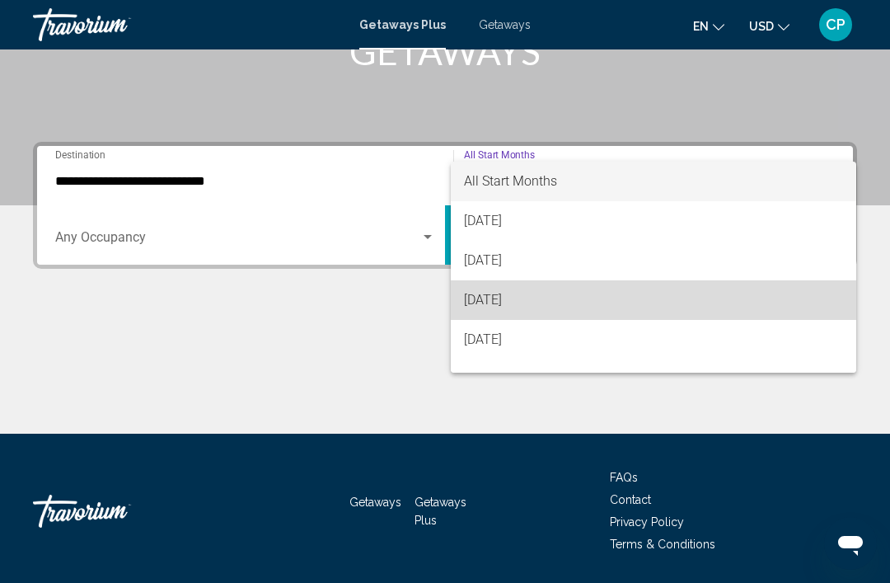
click at [536, 302] on span "[DATE]" at bounding box center [653, 300] width 379 height 40
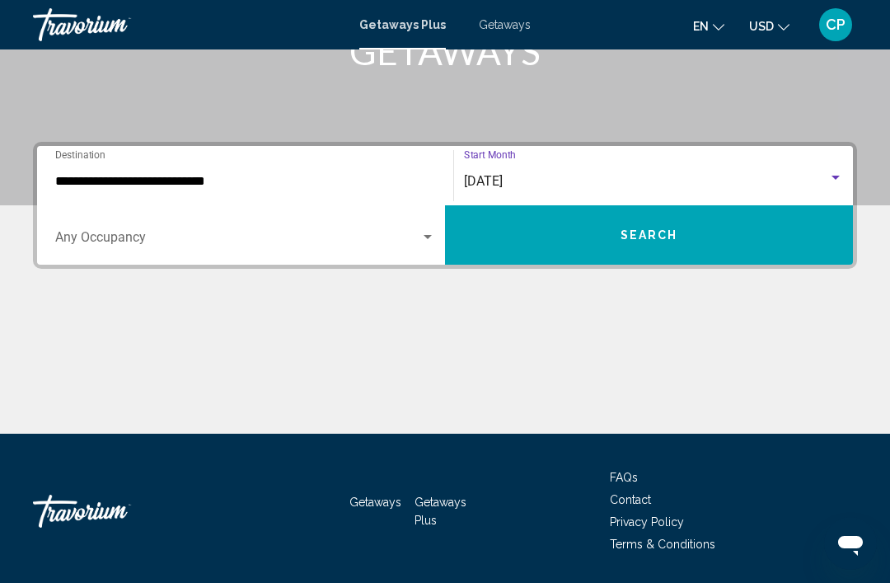
click at [737, 242] on button "Search" at bounding box center [649, 234] width 408 height 59
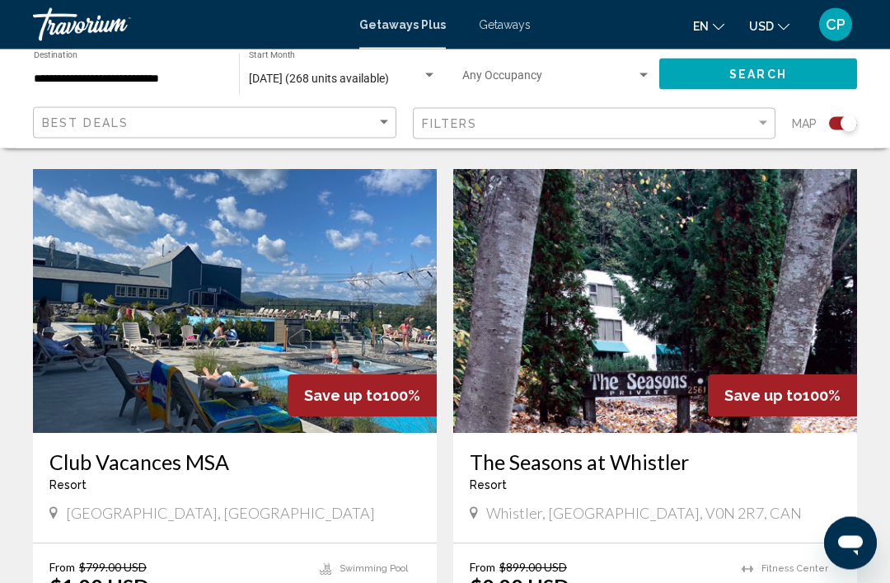
scroll to position [1752, 0]
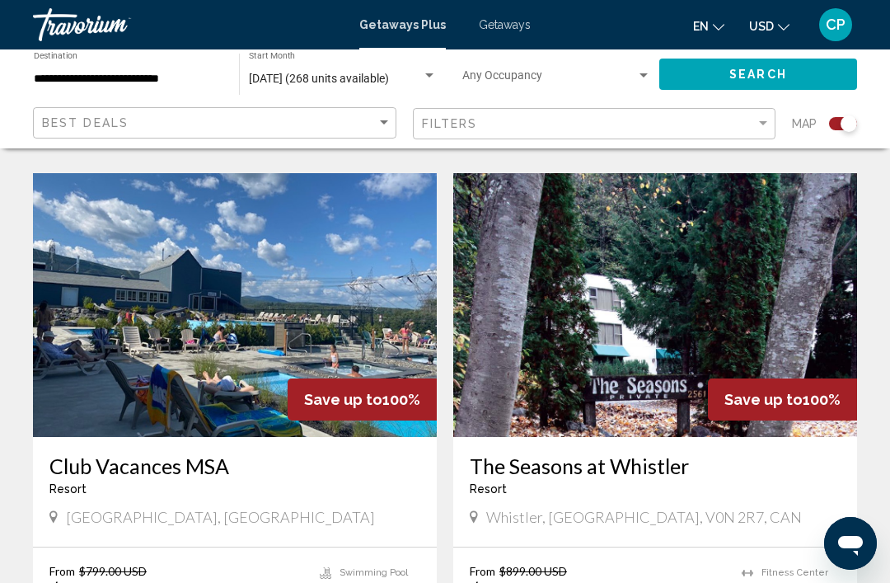
click at [118, 250] on img "Main content" at bounding box center [235, 305] width 404 height 264
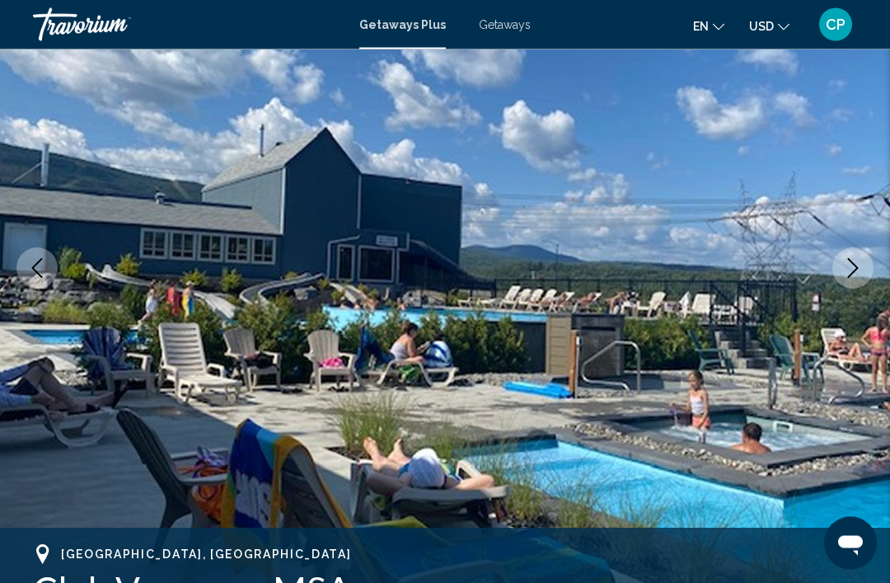
scroll to position [174, 0]
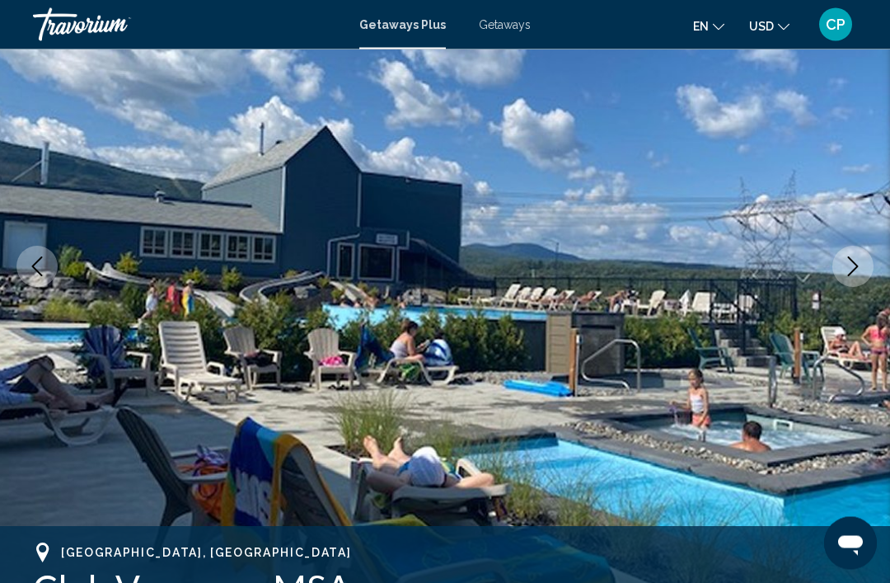
click at [867, 262] on button "Next image" at bounding box center [853, 267] width 41 height 41
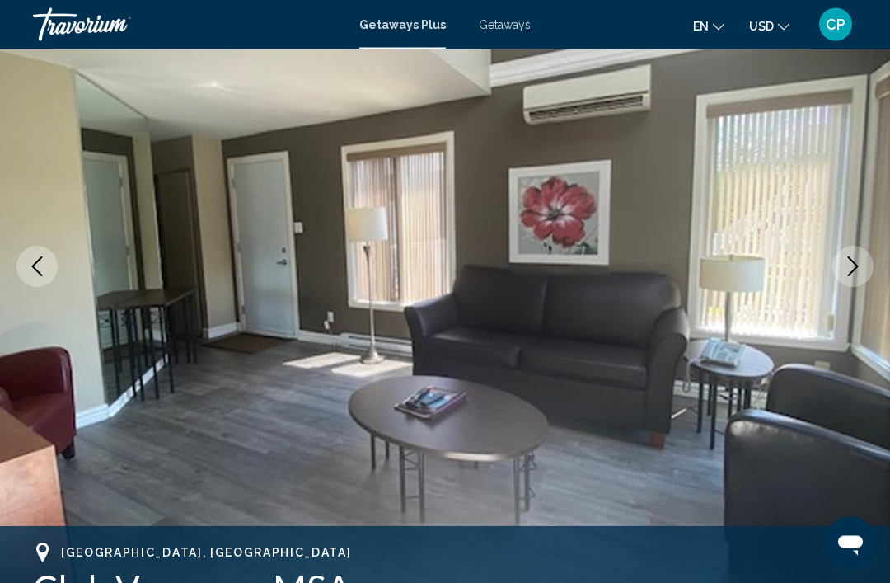
scroll to position [175, 0]
click at [857, 242] on img "Main content" at bounding box center [445, 266] width 890 height 783
click at [840, 256] on button "Next image" at bounding box center [853, 266] width 41 height 41
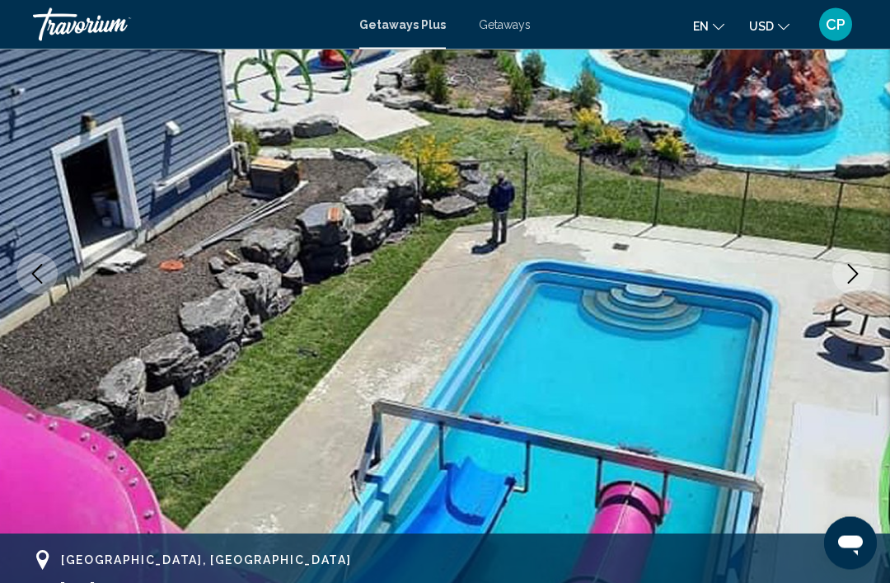
scroll to position [139, 0]
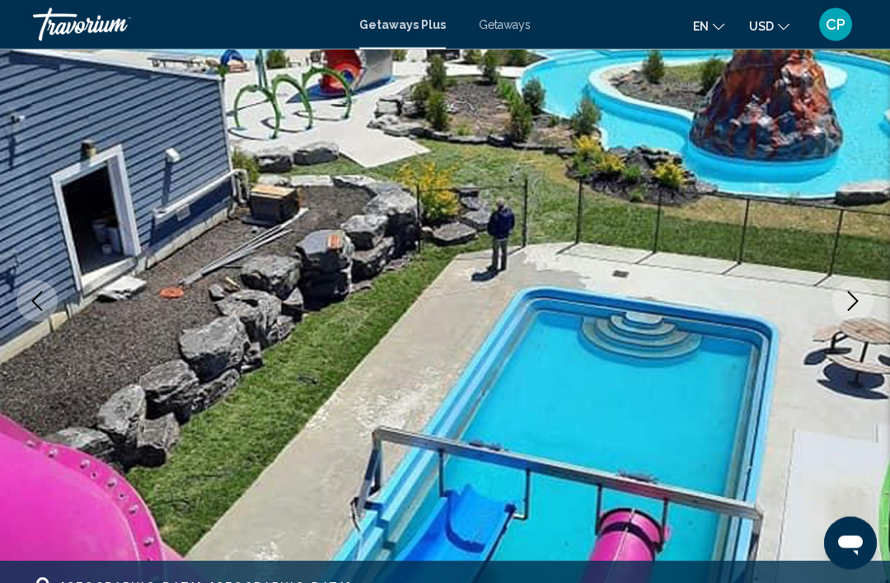
click at [848, 388] on img "Main content" at bounding box center [445, 301] width 890 height 783
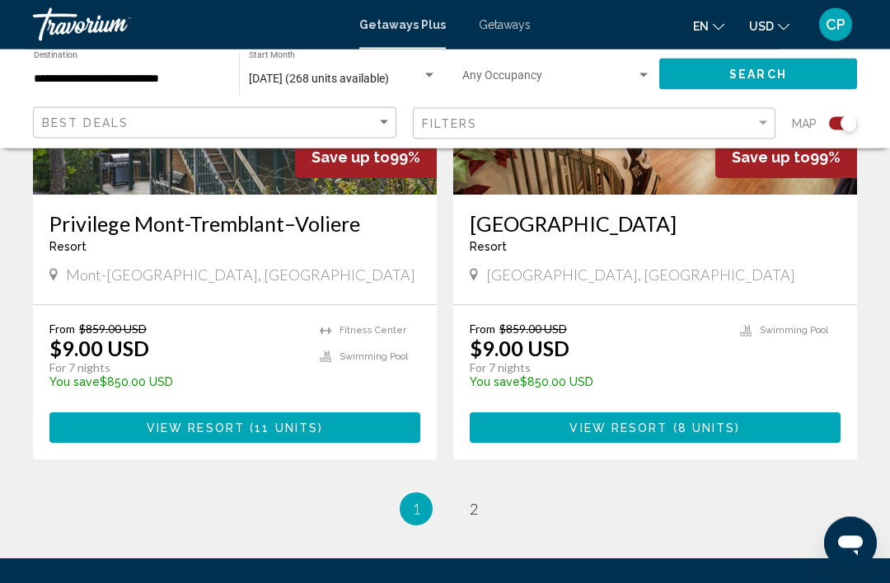
scroll to position [3738, 0]
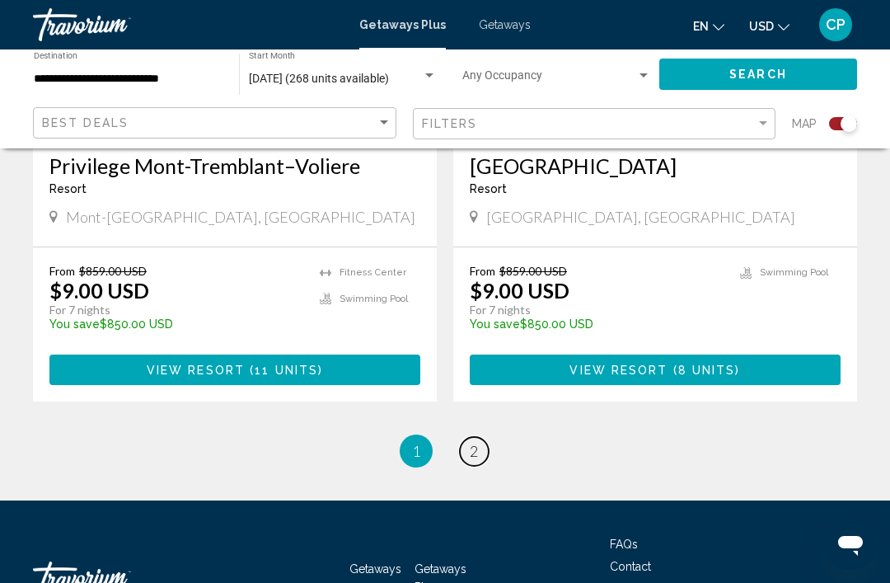
click at [478, 442] on span "2" at bounding box center [474, 451] width 8 height 18
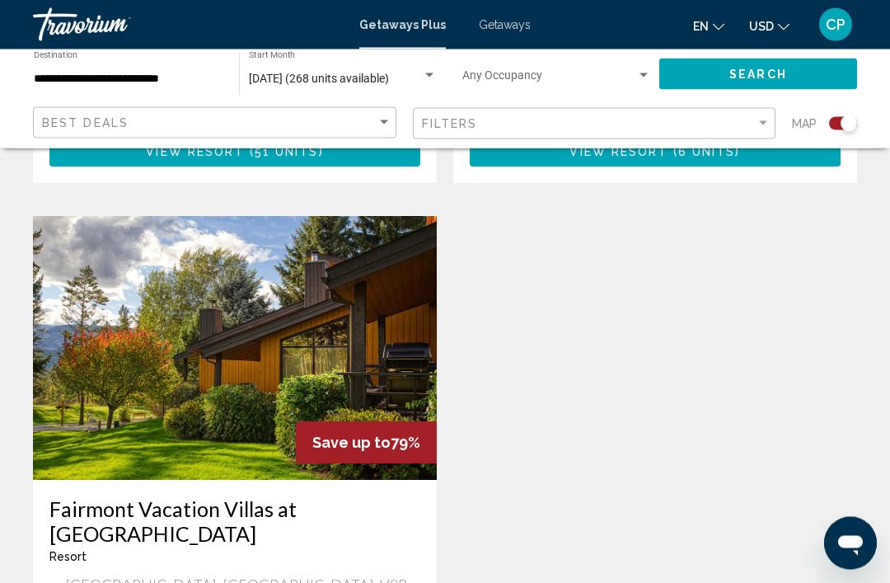
scroll to position [2892, 0]
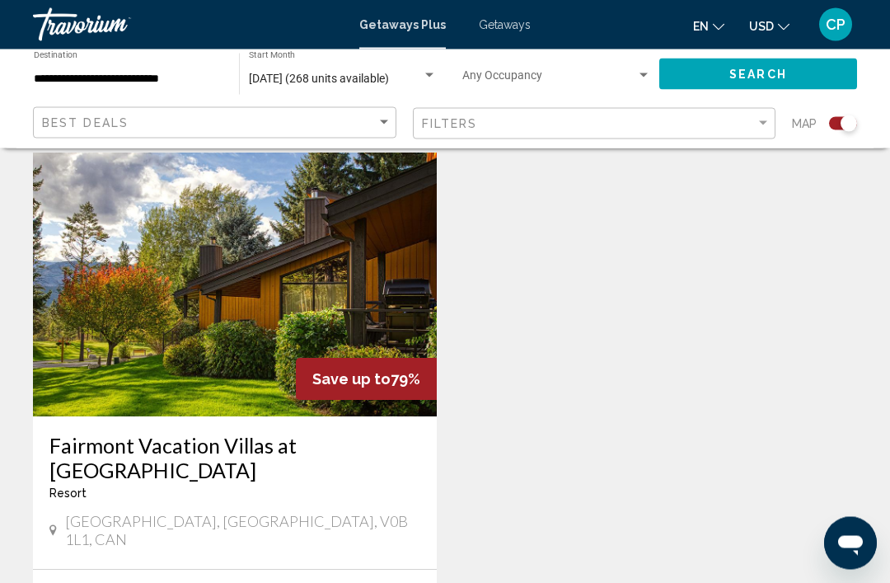
click at [154, 275] on img "Main content" at bounding box center [235, 285] width 404 height 264
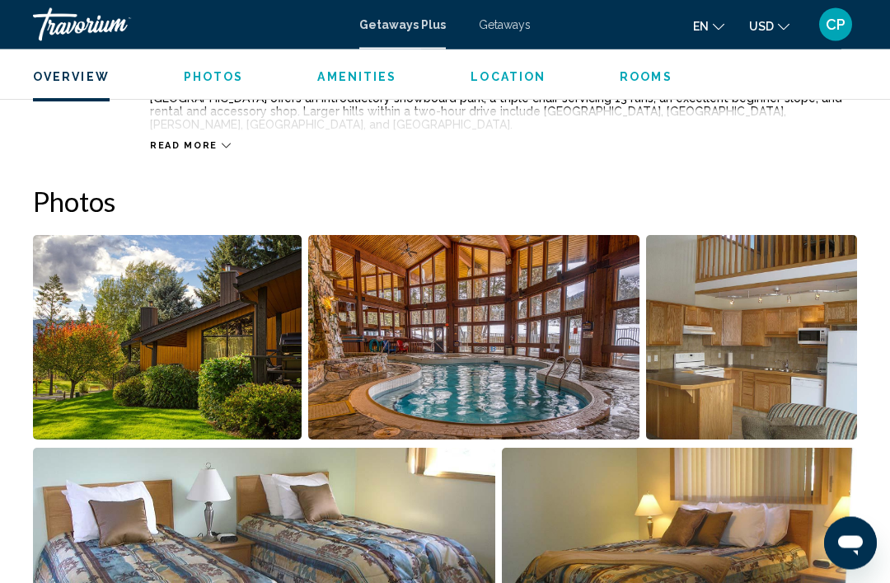
scroll to position [978, 0]
click at [120, 318] on img "Open full-screen image slider" at bounding box center [167, 337] width 269 height 204
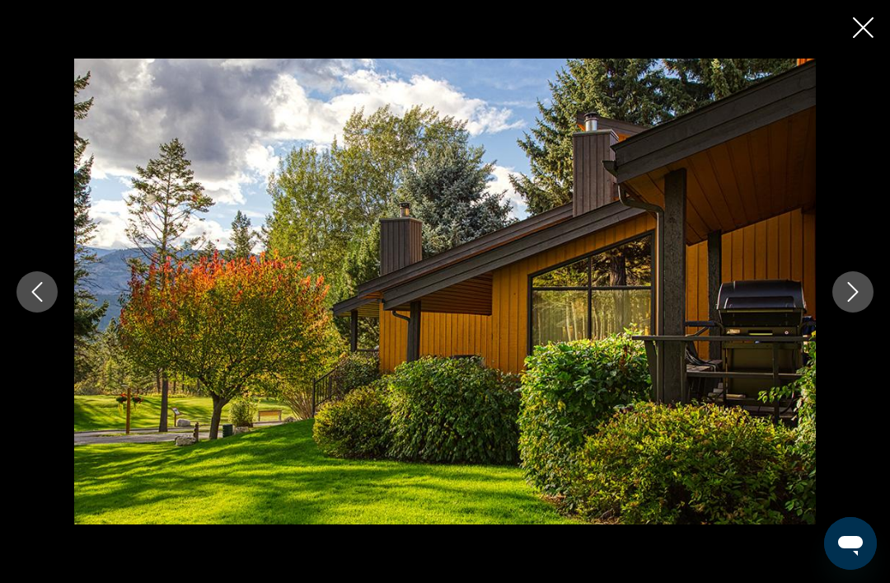
click at [836, 312] on button "Next image" at bounding box center [853, 291] width 41 height 41
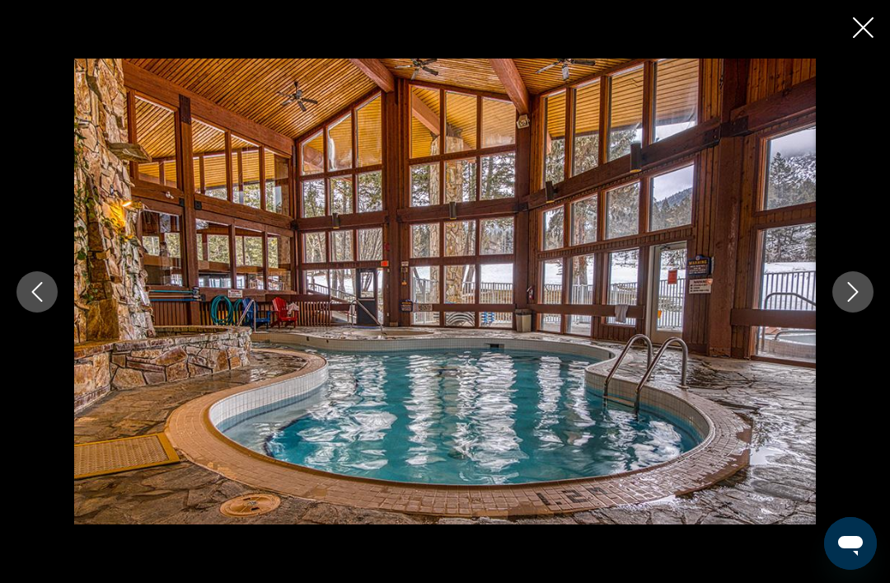
click at [858, 302] on icon "Next image" at bounding box center [853, 292] width 20 height 20
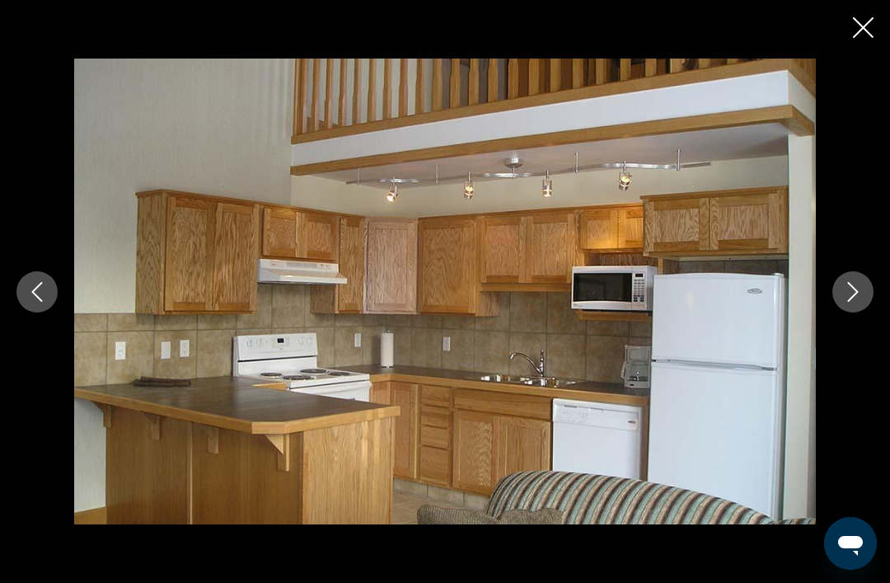
click at [858, 302] on icon "Next image" at bounding box center [853, 292] width 20 height 20
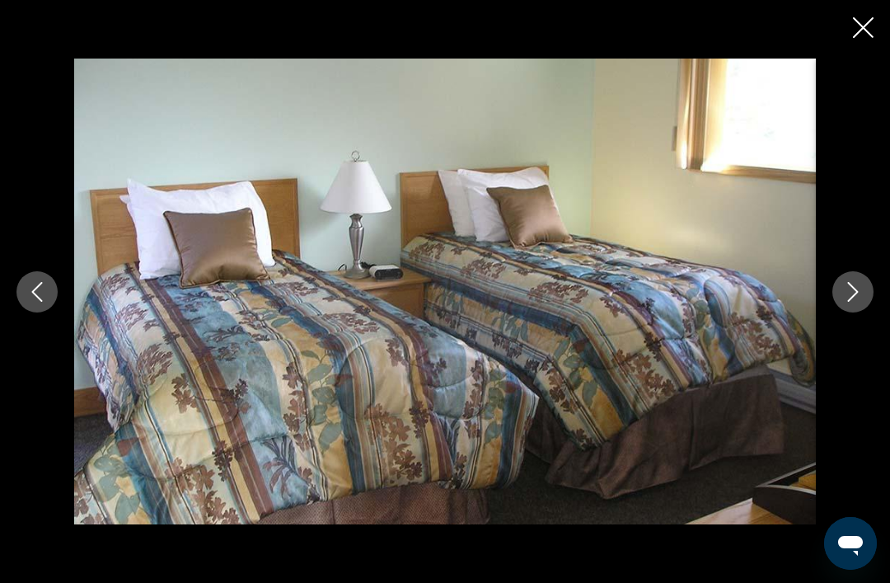
click at [864, 312] on button "Next image" at bounding box center [853, 291] width 41 height 41
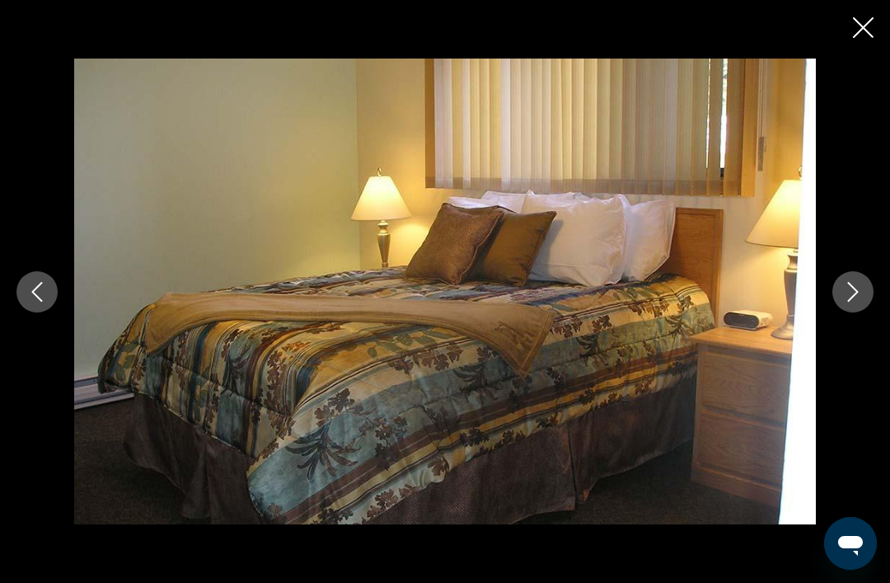
click at [848, 312] on button "Next image" at bounding box center [853, 291] width 41 height 41
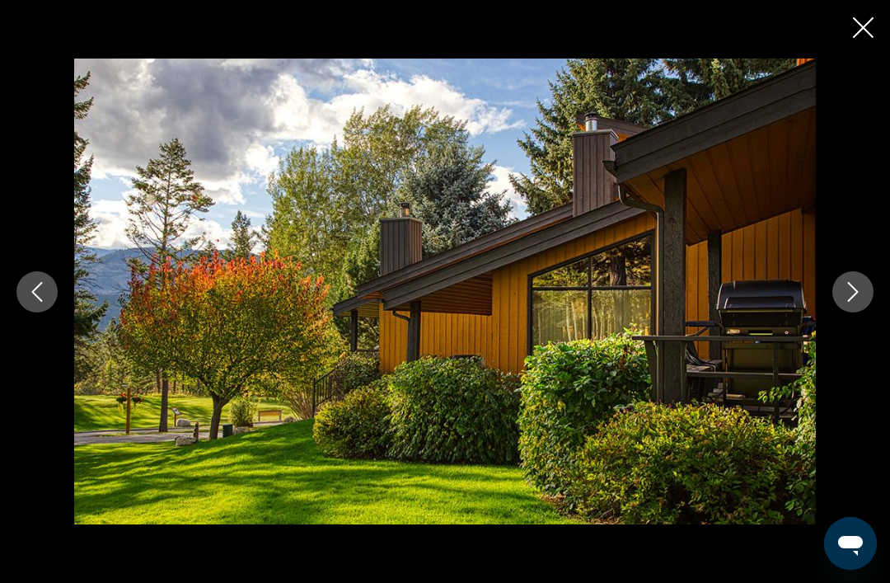
scroll to position [0, 0]
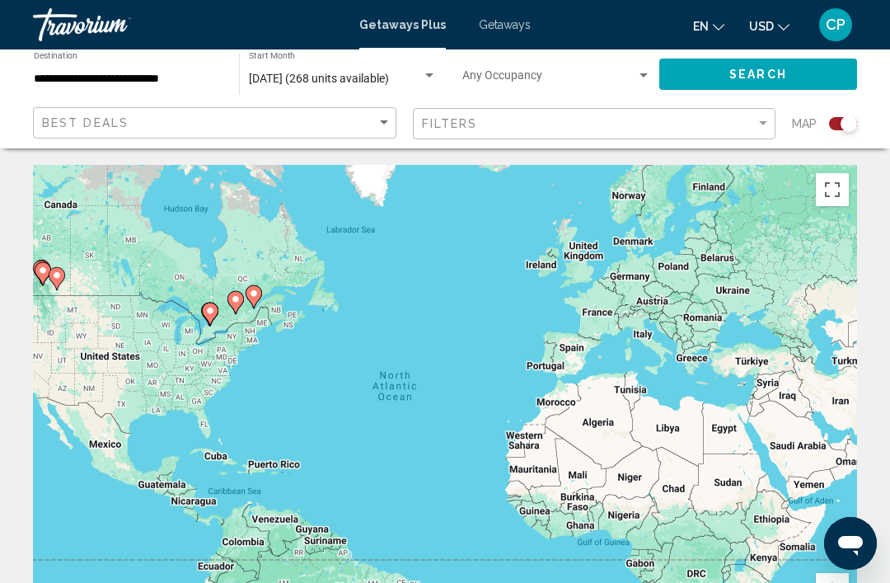
click at [113, 64] on div "**********" at bounding box center [128, 74] width 189 height 45
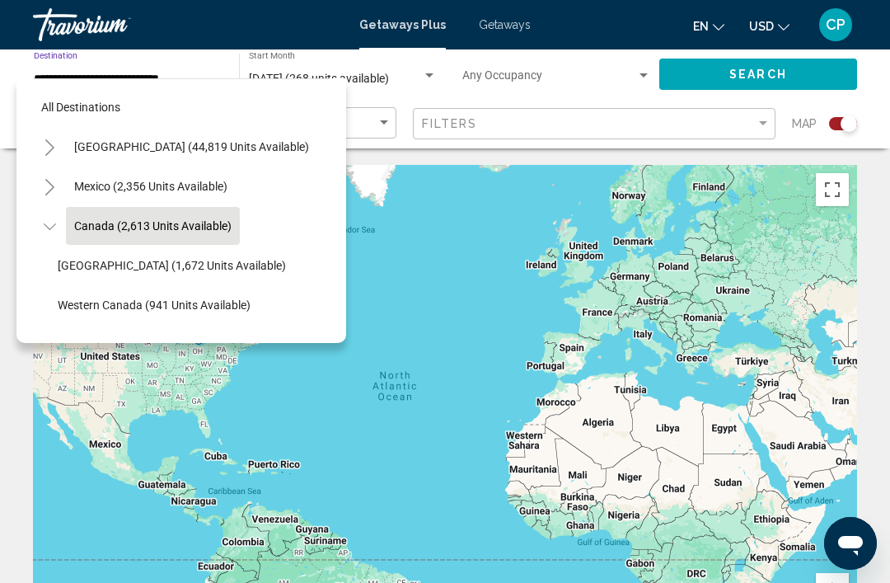
scroll to position [19, 0]
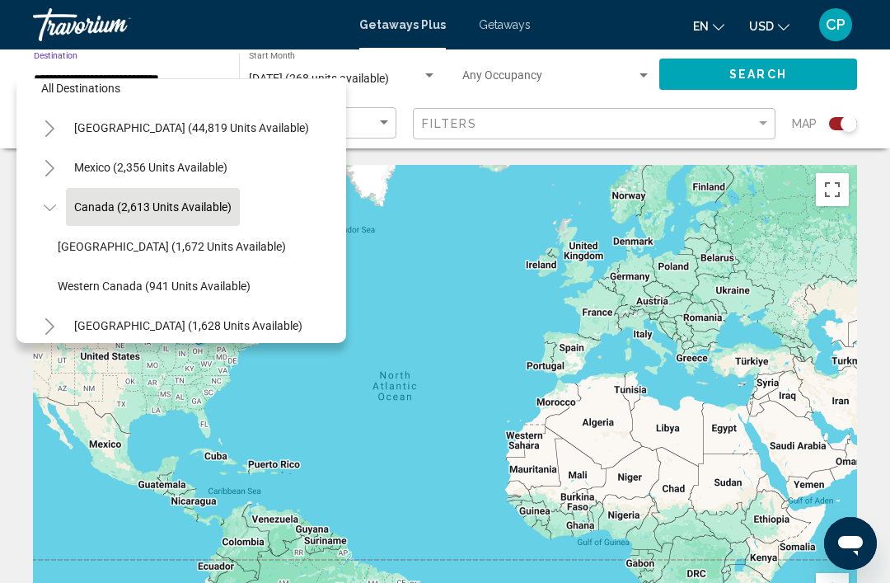
click at [68, 280] on span "Western Canada (941 units available)" at bounding box center [154, 286] width 193 height 13
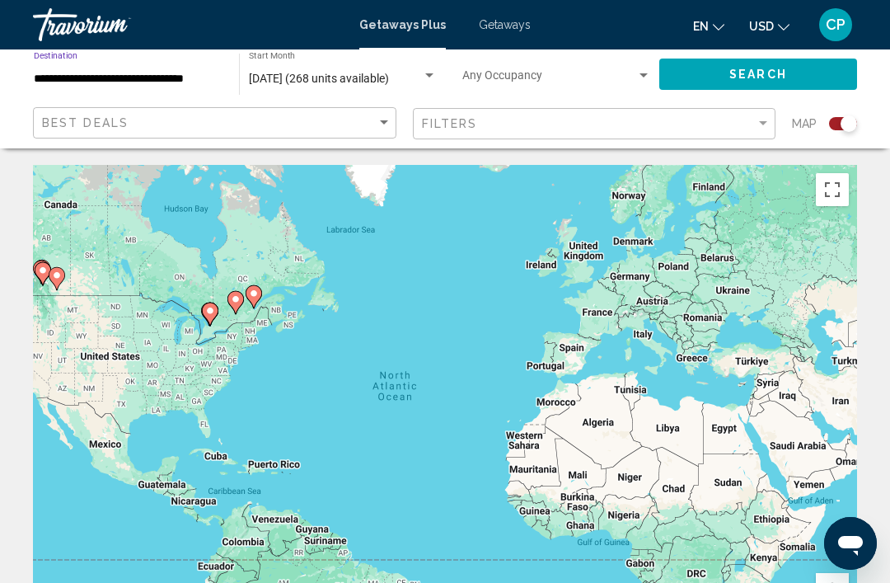
click at [64, 276] on icon "Main content" at bounding box center [56, 278] width 15 height 21
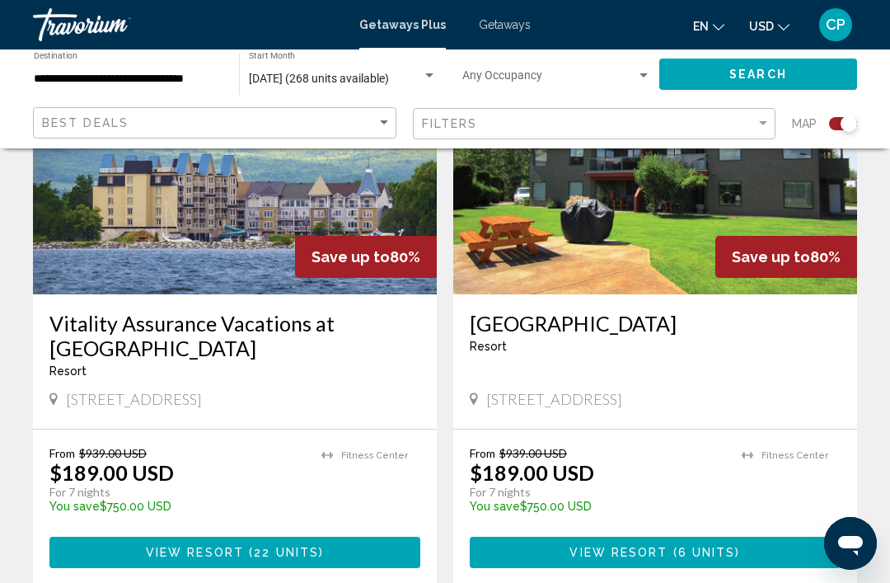
scroll to position [1289, 0]
click at [120, 75] on input "**********" at bounding box center [128, 79] width 189 height 13
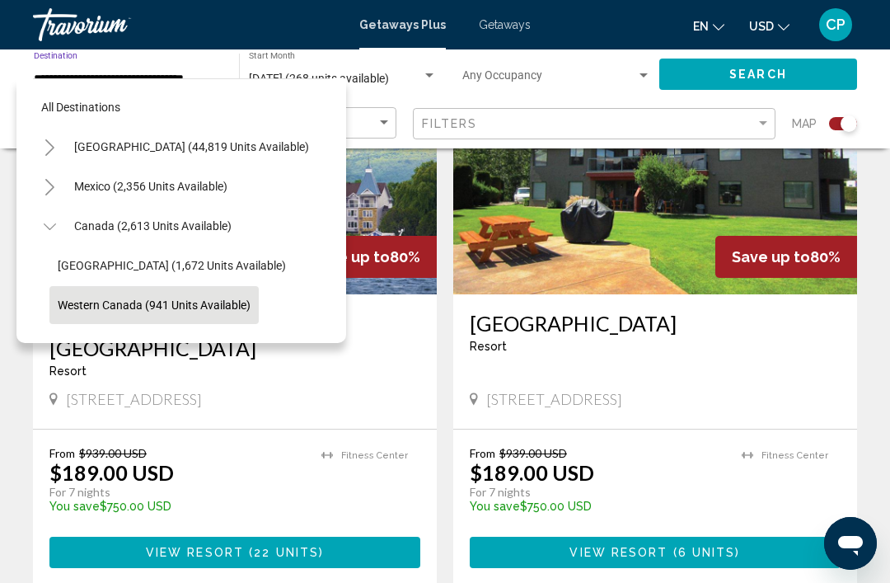
scroll to position [98, 0]
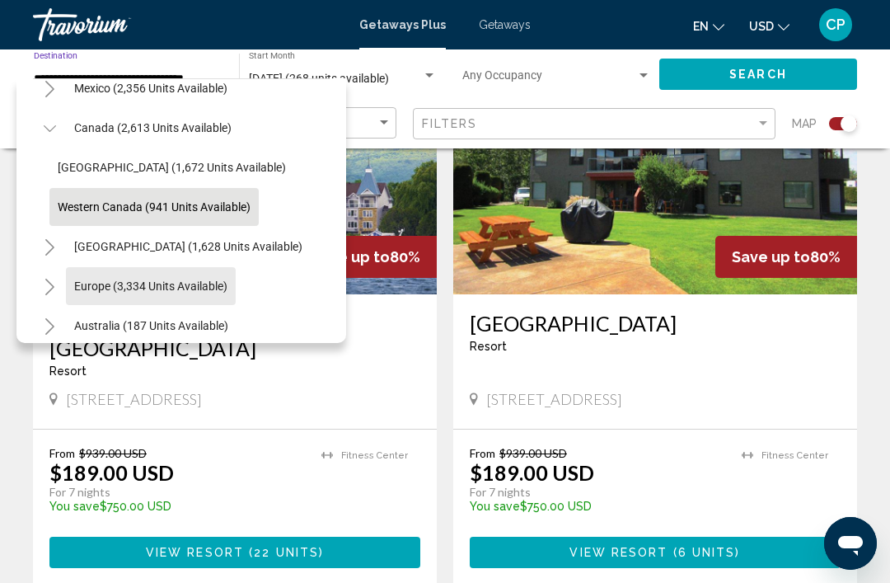
click at [129, 280] on span "Europe (3,334 units available)" at bounding box center [150, 286] width 153 height 13
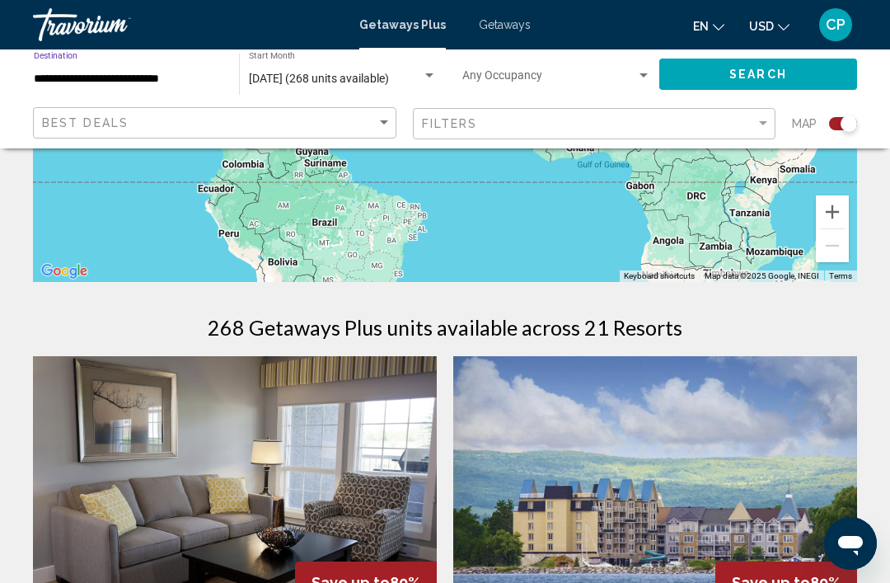
scroll to position [369, 0]
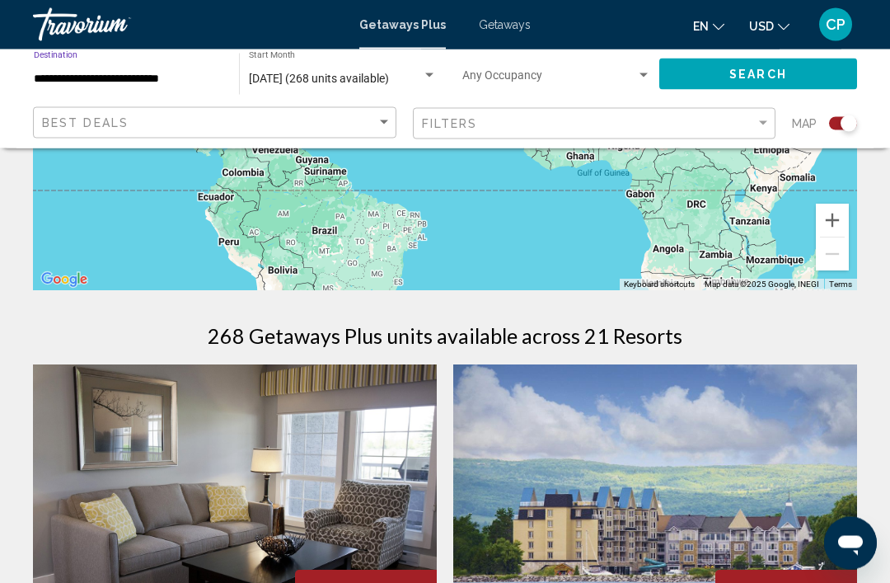
click at [96, 63] on div "**********" at bounding box center [128, 74] width 189 height 45
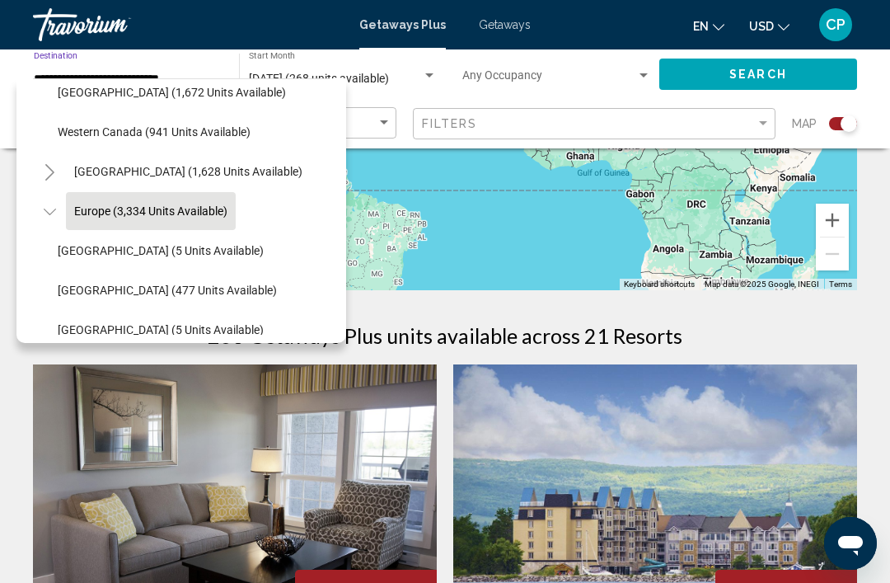
scroll to position [172, 0]
click at [120, 205] on span "Europe (3,334 units available)" at bounding box center [150, 211] width 153 height 13
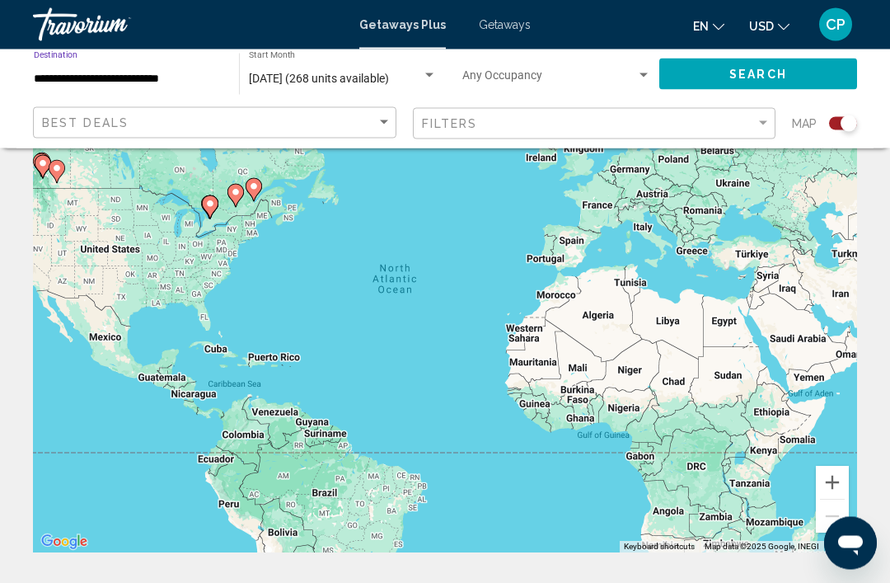
scroll to position [62, 0]
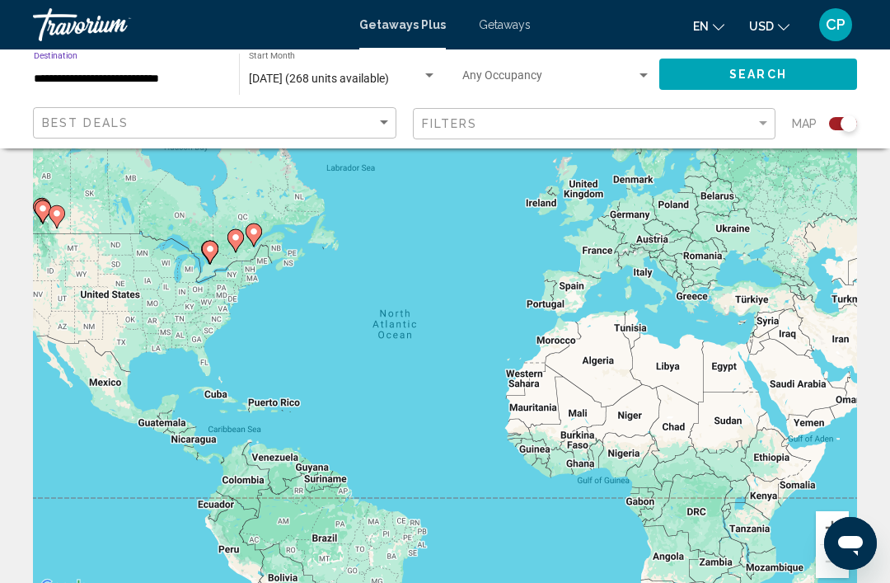
click at [111, 73] on input "**********" at bounding box center [128, 79] width 189 height 13
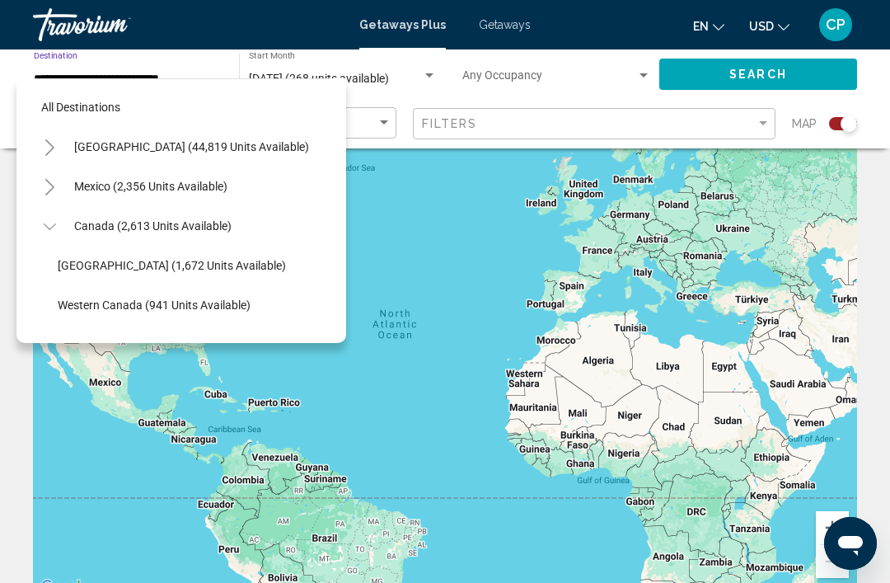
scroll to position [0, 0]
click at [115, 138] on button "[GEOGRAPHIC_DATA] (44,819 units available)" at bounding box center [191, 147] width 251 height 38
type input "**********"
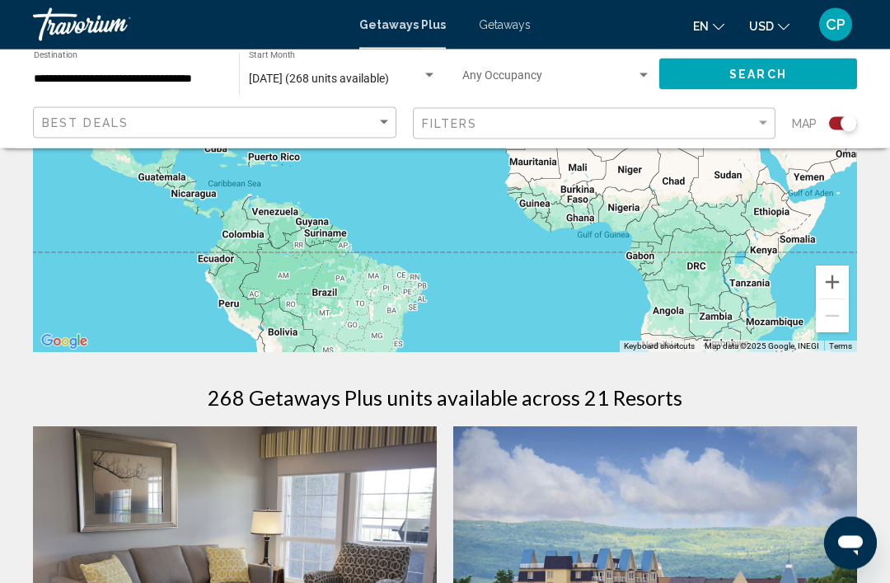
scroll to position [332, 0]
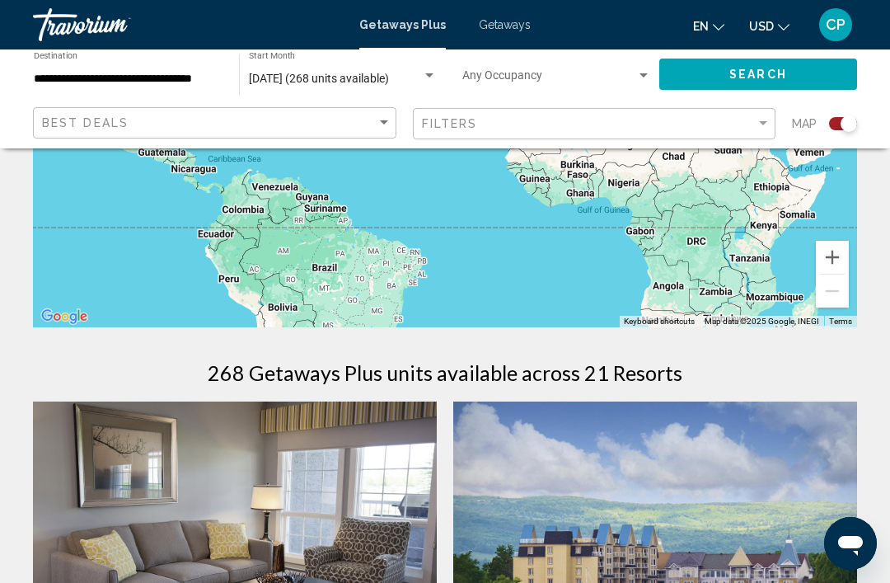
click at [741, 59] on button "Search" at bounding box center [759, 74] width 198 height 31
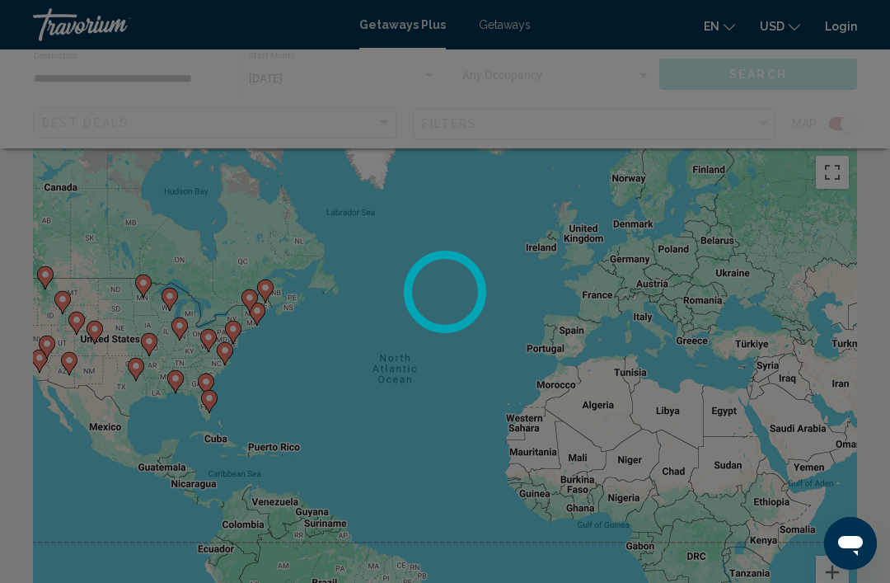
scroll to position [25, 0]
